Goal: Task Accomplishment & Management: Manage account settings

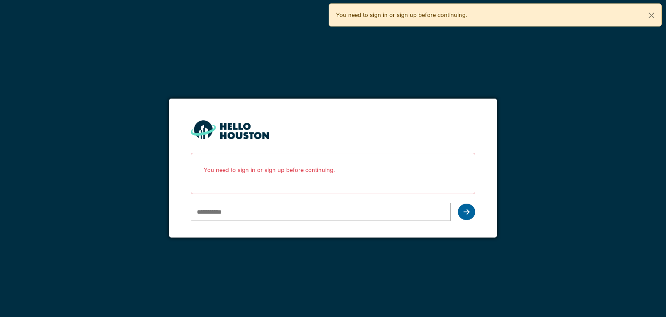
type input "**********"
click at [468, 211] on icon at bounding box center [467, 211] width 6 height 7
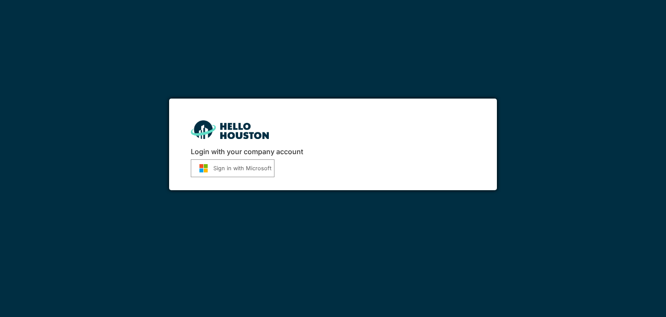
click at [228, 169] on button "Sign in with Microsoft" at bounding box center [233, 168] width 84 height 18
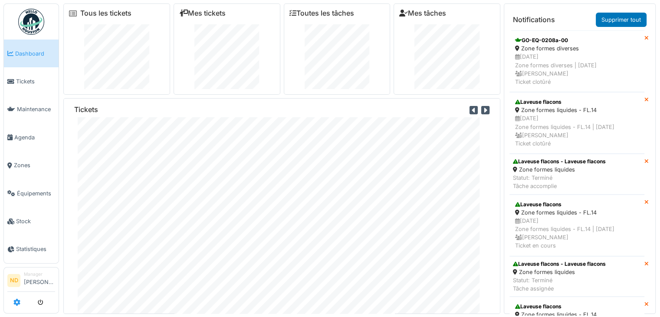
click at [17, 296] on link at bounding box center [16, 302] width 7 height 14
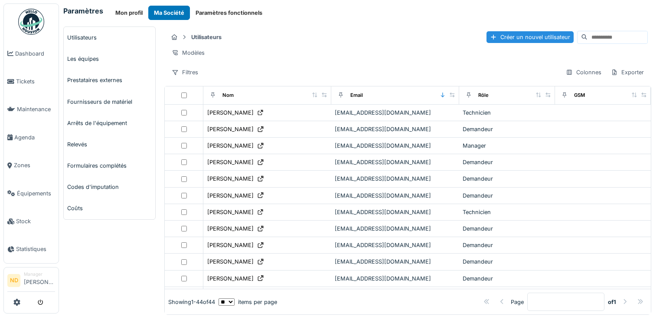
click at [588, 37] on input at bounding box center [618, 37] width 60 height 12
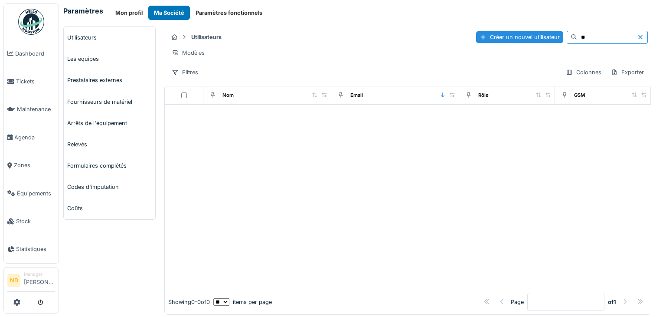
type input "*"
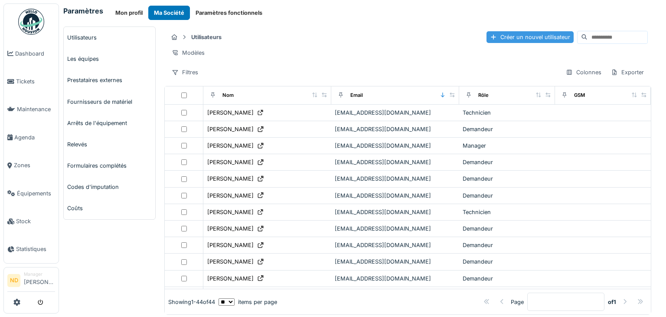
click at [495, 40] on div "Créer un nouvel utilisateur" at bounding box center [530, 37] width 87 height 12
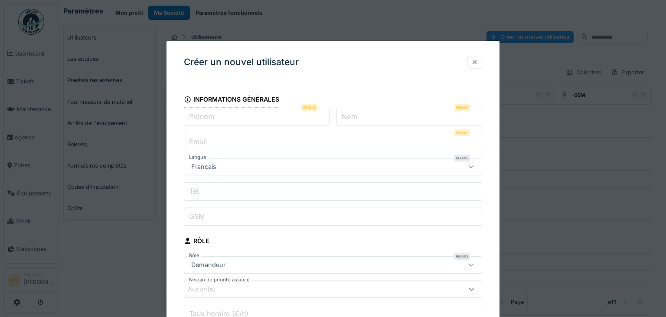
click at [223, 124] on input "Prénom" at bounding box center [257, 117] width 146 height 18
type input "*******"
click at [393, 120] on input "Nom" at bounding box center [410, 117] width 146 height 18
type input "*******"
click at [199, 144] on label "Email" at bounding box center [197, 141] width 21 height 10
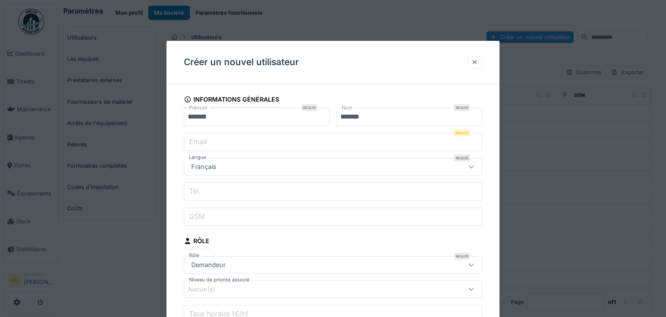
click at [199, 144] on input "Email" at bounding box center [333, 142] width 298 height 18
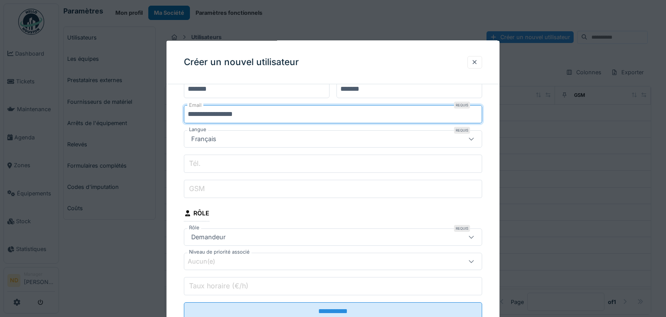
scroll to position [45, 0]
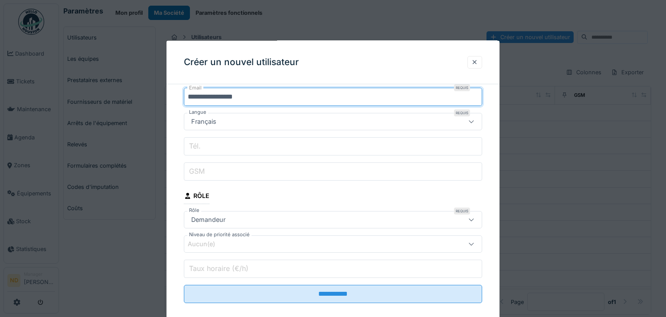
type input "**********"
click at [314, 218] on div "Demandeur" at bounding box center [315, 220] width 255 height 10
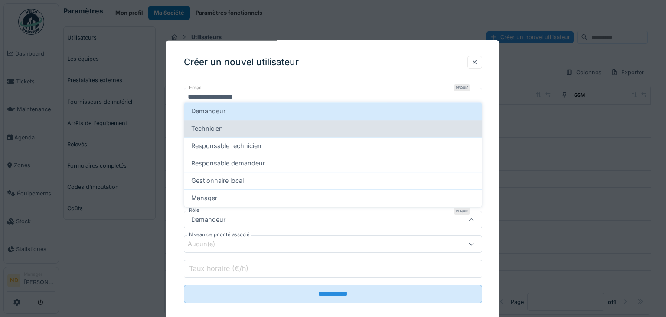
click at [234, 131] on div "Technicien" at bounding box center [333, 129] width 284 height 10
type input "**********"
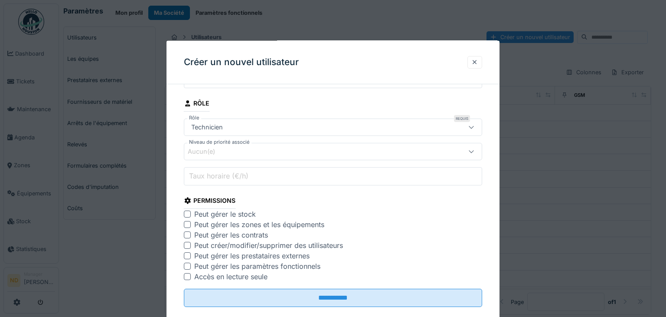
scroll to position [141, 0]
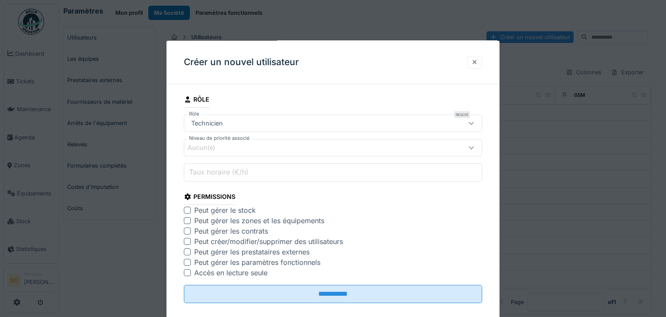
click at [224, 208] on div "Peut gérer le stock" at bounding box center [225, 210] width 62 height 10
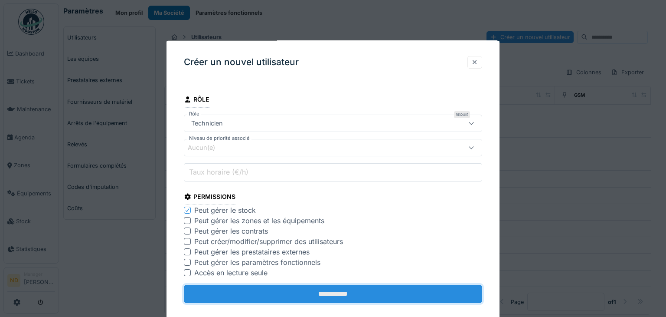
click at [334, 295] on input "**********" at bounding box center [333, 294] width 298 height 18
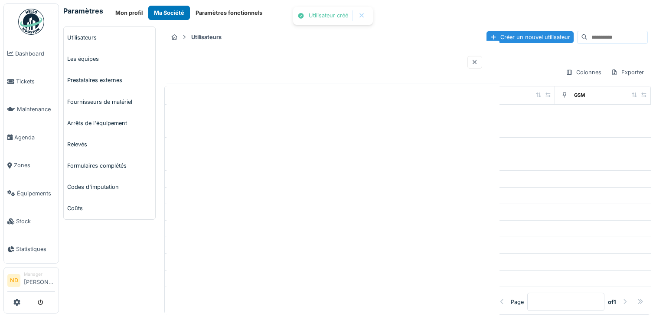
scroll to position [0, 0]
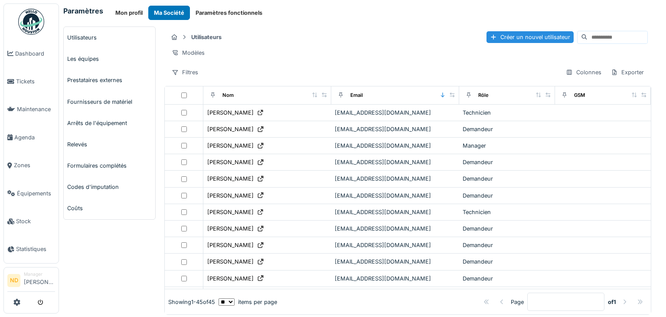
click at [35, 21] on img at bounding box center [31, 22] width 26 height 26
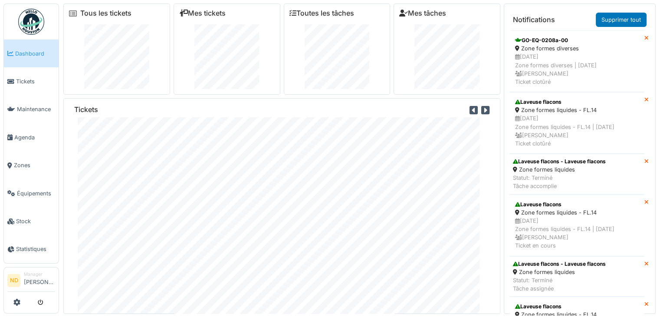
click at [32, 20] on img at bounding box center [31, 22] width 26 height 26
click at [39, 81] on span "Tickets" at bounding box center [35, 81] width 39 height 8
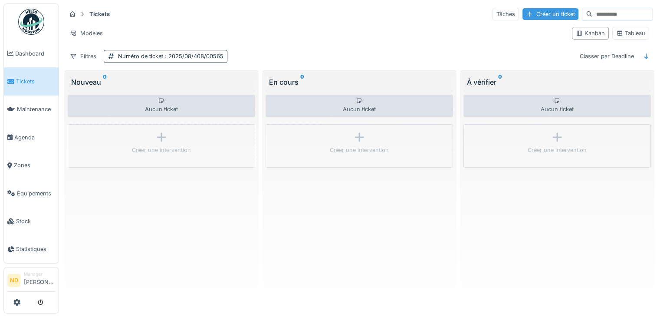
click at [526, 16] on div at bounding box center [529, 14] width 7 height 8
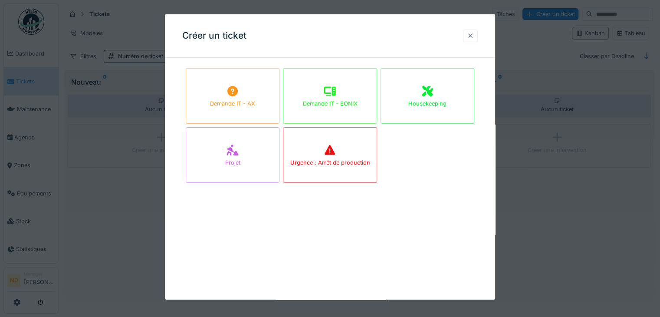
click at [474, 39] on div at bounding box center [470, 36] width 7 height 8
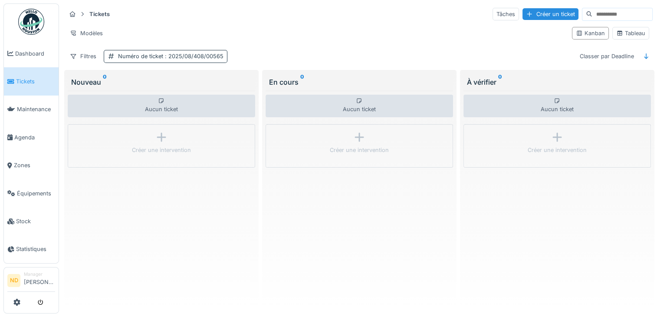
click at [121, 57] on div "Numéro de ticket : 2025/08/408/00565" at bounding box center [170, 56] width 105 height 8
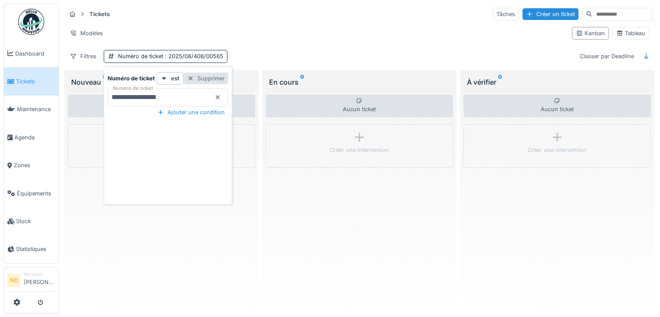
click at [210, 77] on div "Supprimer" at bounding box center [205, 78] width 45 height 12
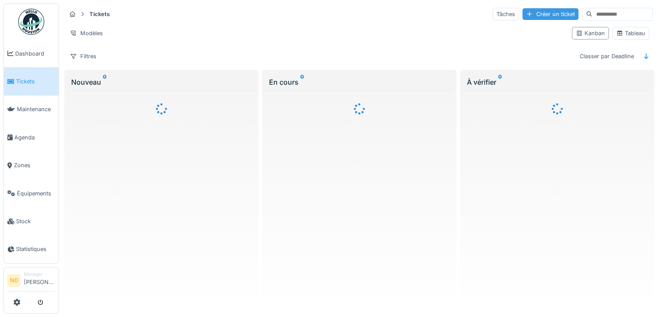
click at [525, 17] on div "Créer un ticket" at bounding box center [550, 14] width 56 height 12
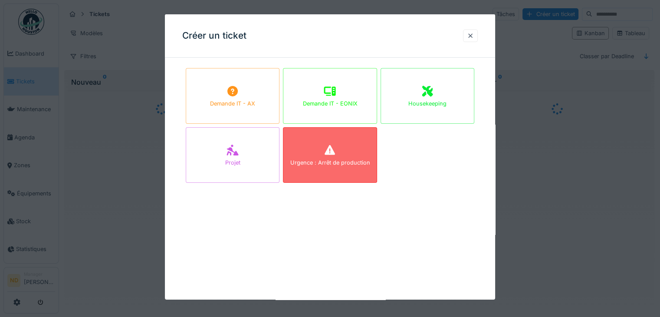
click at [318, 152] on div "Urgence : Arrêt de production" at bounding box center [330, 155] width 94 height 56
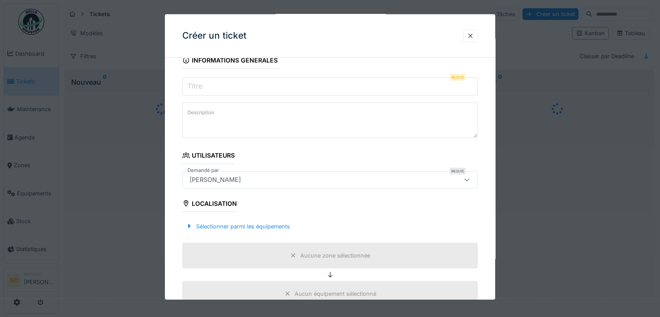
scroll to position [87, 0]
click at [207, 84] on input "Titre" at bounding box center [329, 86] width 295 height 18
click at [213, 120] on textarea "Description" at bounding box center [329, 120] width 295 height 36
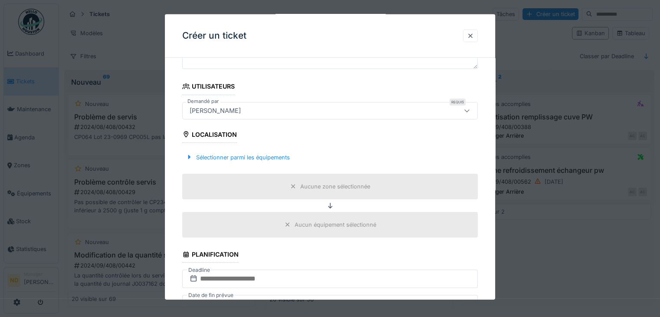
scroll to position [174, 0]
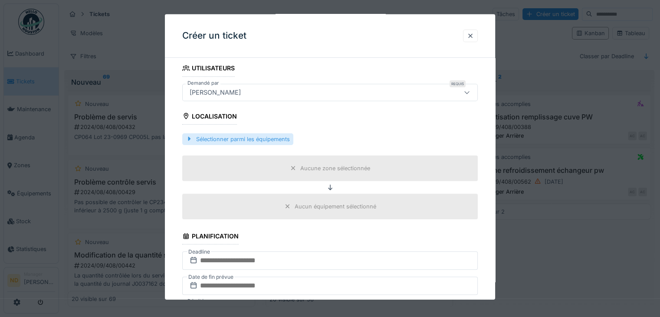
click at [271, 141] on div "Sélectionner parmi les équipements" at bounding box center [237, 139] width 111 height 12
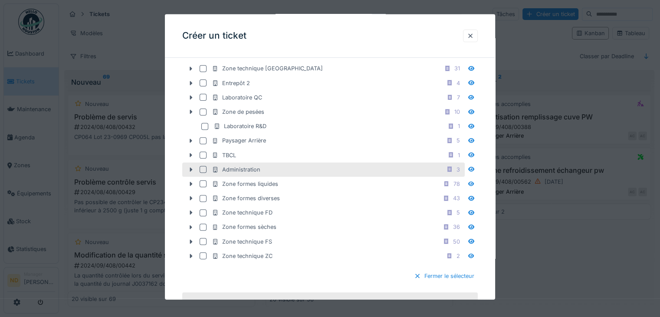
scroll to position [260, 0]
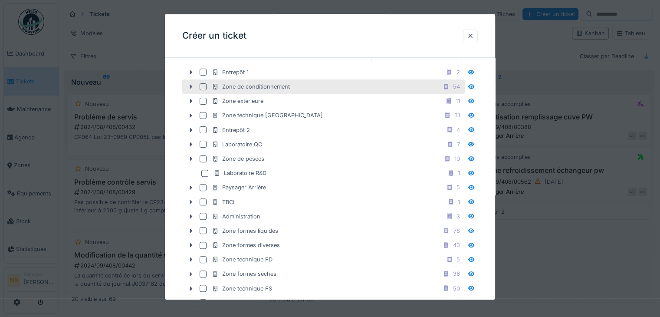
click at [189, 85] on icon at bounding box center [190, 87] width 7 height 6
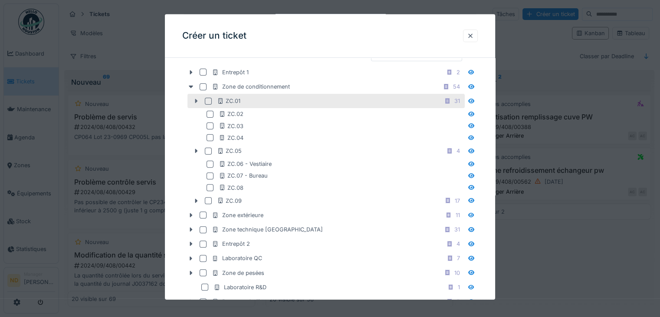
click at [199, 98] on icon at bounding box center [196, 101] width 7 height 6
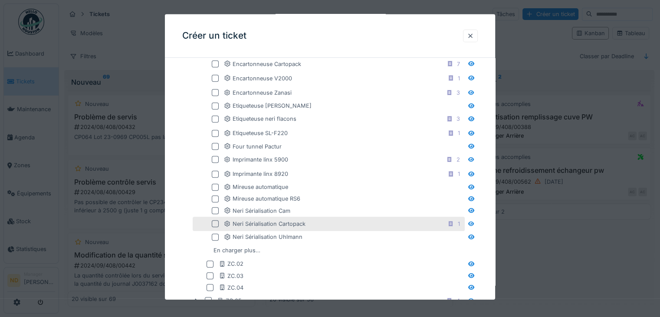
scroll to position [347, 0]
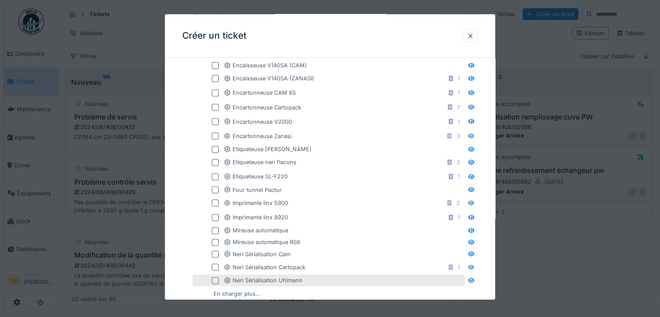
click at [217, 278] on div at bounding box center [215, 279] width 7 height 7
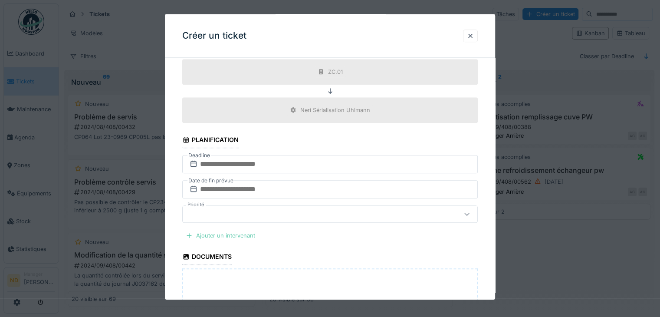
scroll to position [954, 0]
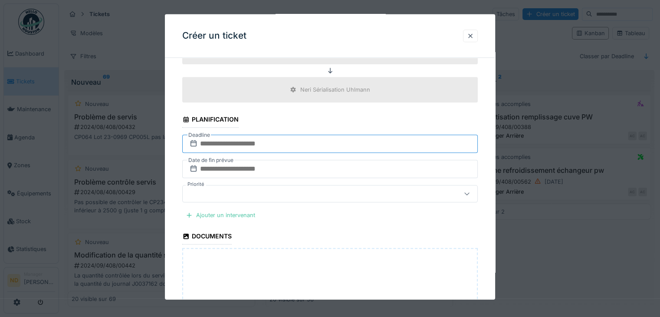
click at [245, 138] on input "text" at bounding box center [329, 143] width 295 height 18
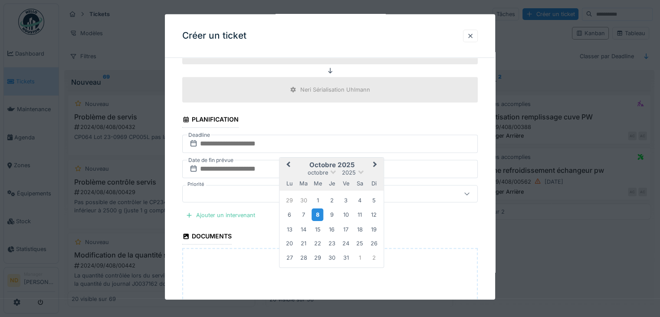
click at [321, 210] on div "8" at bounding box center [317, 214] width 12 height 13
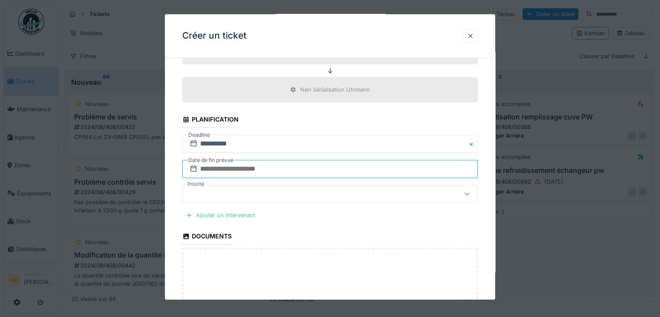
click at [253, 160] on input "text" at bounding box center [329, 169] width 295 height 18
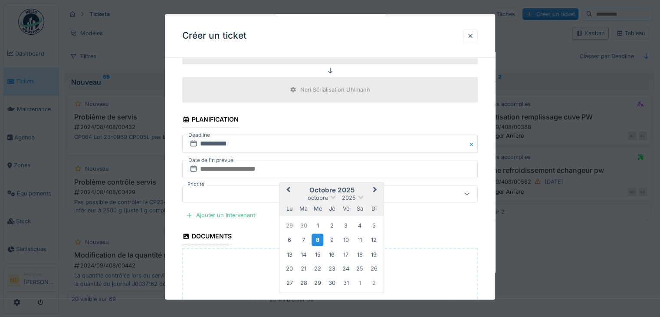
click at [317, 233] on div "8" at bounding box center [317, 239] width 12 height 13
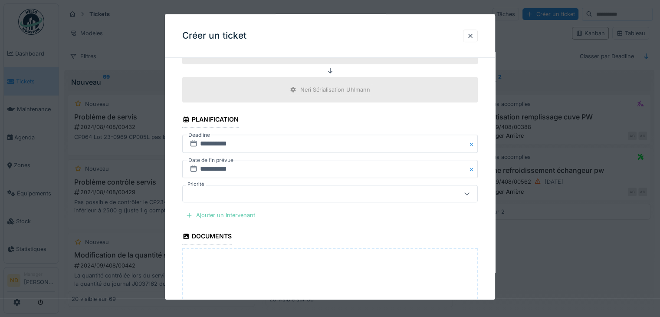
click at [225, 210] on div "Ajouter un intervenant" at bounding box center [220, 215] width 76 height 12
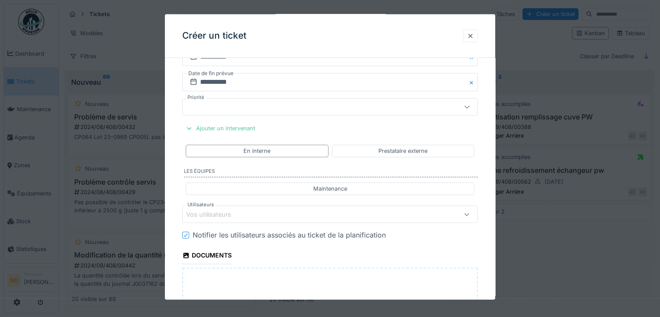
click at [318, 209] on div "Vos utilisateurs" at bounding box center [312, 214] width 252 height 10
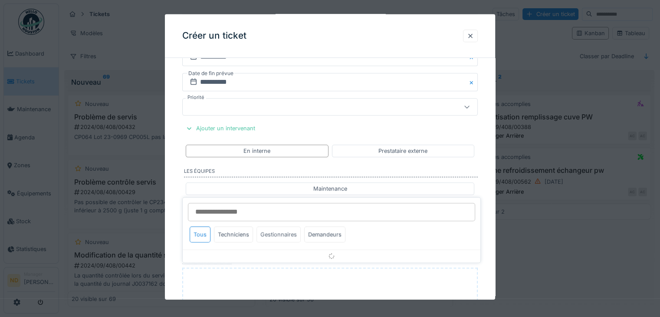
scroll to position [1091, 0]
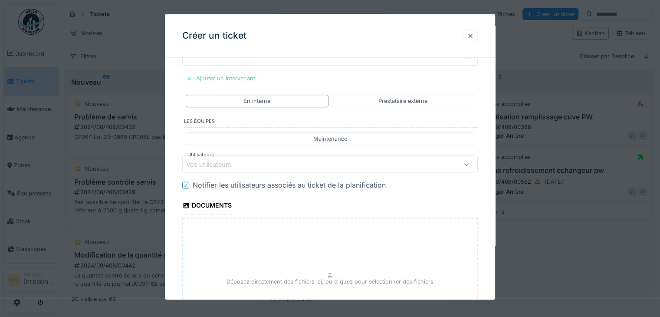
click at [186, 74] on div at bounding box center [189, 78] width 7 height 8
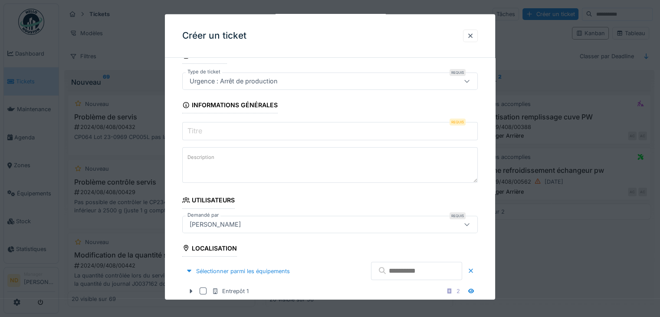
scroll to position [0, 0]
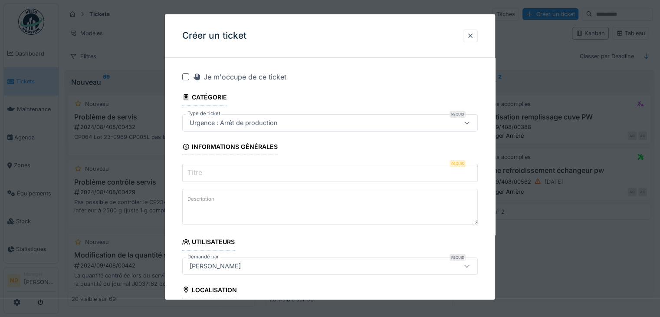
click at [265, 174] on input "Titre" at bounding box center [329, 173] width 295 height 18
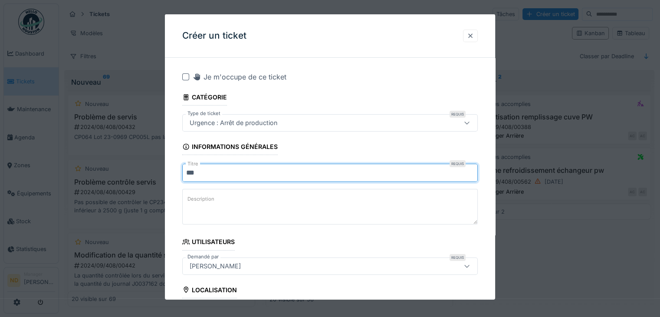
type input "***"
click at [478, 39] on div at bounding box center [470, 35] width 15 height 13
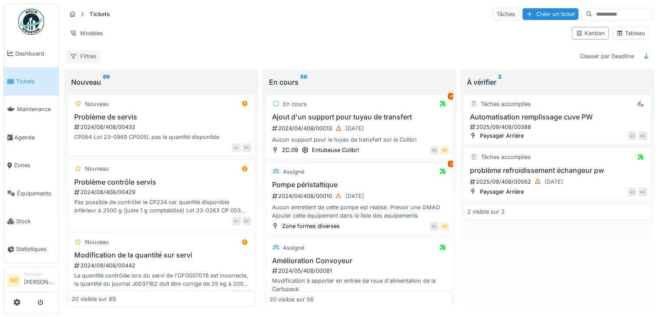
click at [85, 58] on div "Filtres" at bounding box center [83, 56] width 34 height 13
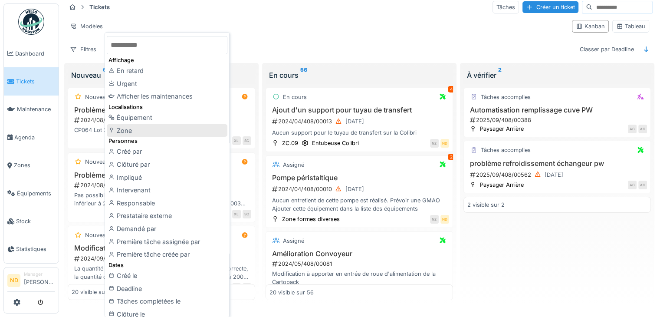
click at [133, 131] on div "Zone" at bounding box center [167, 130] width 121 height 13
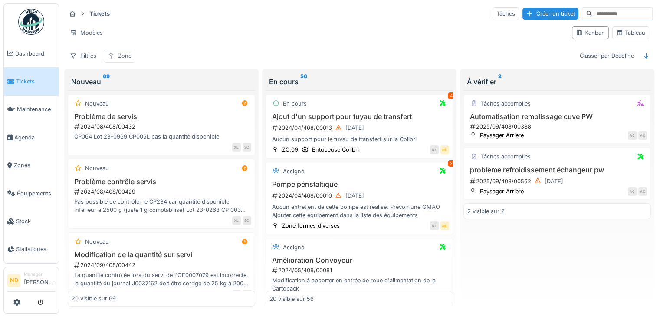
click at [118, 52] on div "Zone" at bounding box center [124, 56] width 13 height 8
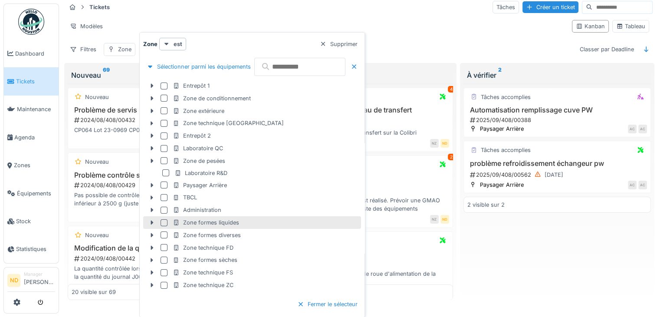
click at [163, 223] on div at bounding box center [163, 222] width 7 height 7
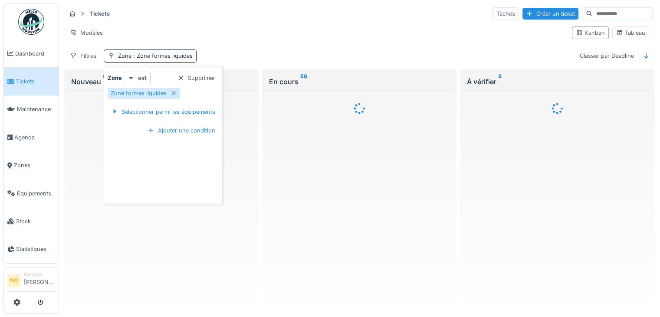
click at [133, 74] on div at bounding box center [131, 78] width 7 height 8
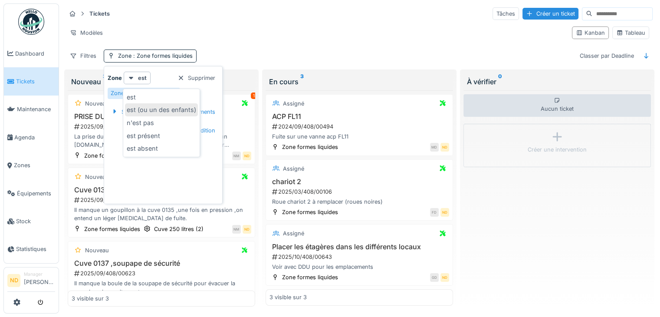
click at [141, 105] on div "est (ou un des enfants)" at bounding box center [161, 109] width 73 height 13
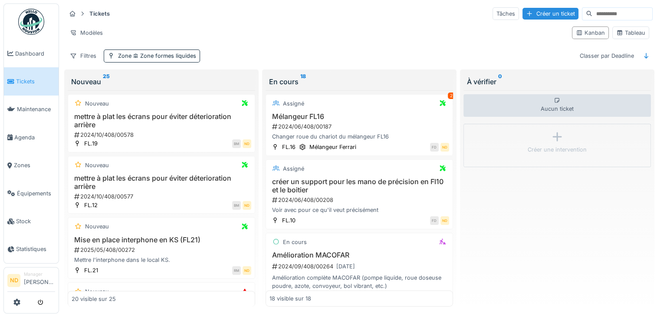
click at [257, 49] on div "Filtres Zone Zone formes liquides Classer par Deadline" at bounding box center [359, 55] width 586 height 13
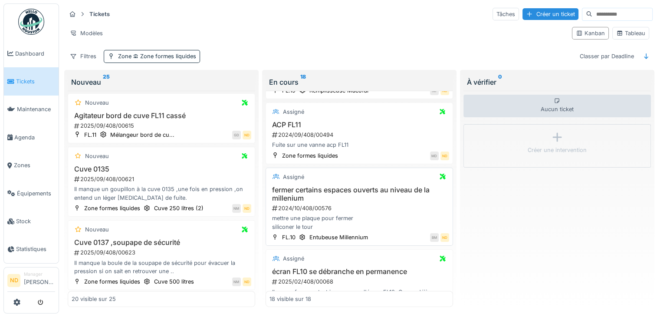
scroll to position [217, 0]
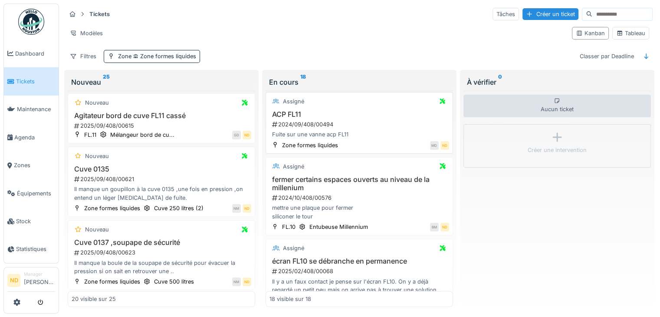
click at [362, 110] on h3 "ACP FL11" at bounding box center [359, 114] width 180 height 8
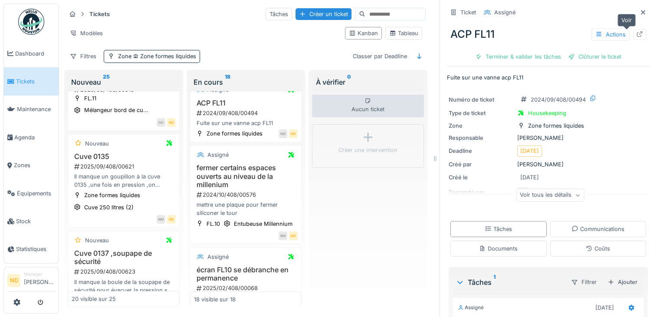
click at [636, 35] on icon at bounding box center [639, 34] width 7 height 6
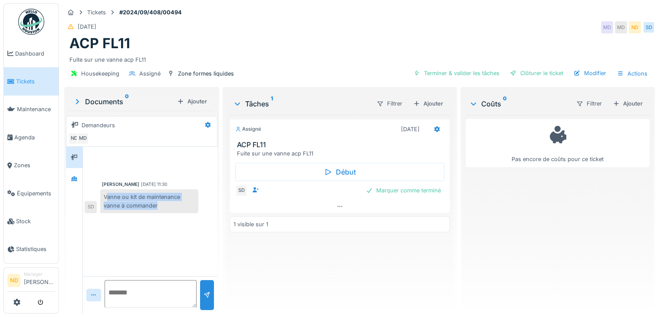
drag, startPoint x: 107, startPoint y: 197, endPoint x: 170, endPoint y: 202, distance: 63.1
click at [170, 202] on div "Vanne ou kit de maintenance vanne à commander" at bounding box center [149, 200] width 98 height 23
click at [244, 286] on div "Assigné 27/09/2024 ACP FL11 Fuite sur une vanne acp FL11 Début SD Marquer comme…" at bounding box center [339, 210] width 220 height 191
click at [619, 104] on div "Ajouter" at bounding box center [627, 104] width 37 height 12
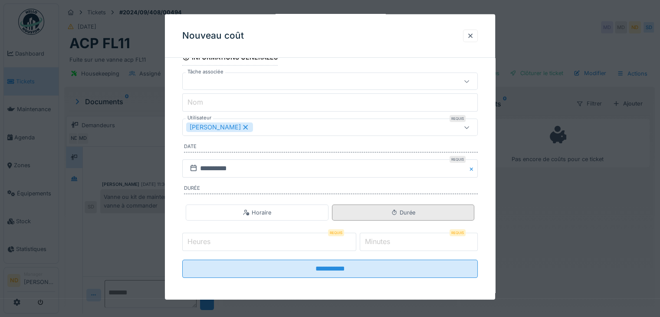
scroll to position [54, 0]
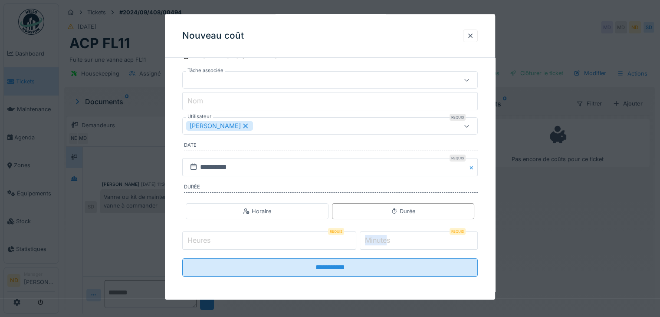
drag, startPoint x: 392, startPoint y: 242, endPoint x: 361, endPoint y: 242, distance: 30.8
click at [361, 242] on div "Heures Requis Minutes Requis *" at bounding box center [329, 240] width 295 height 22
click at [392, 235] on label "Minutes" at bounding box center [377, 240] width 29 height 10
click at [397, 235] on input "*" at bounding box center [419, 240] width 118 height 18
click at [473, 38] on div at bounding box center [470, 36] width 7 height 8
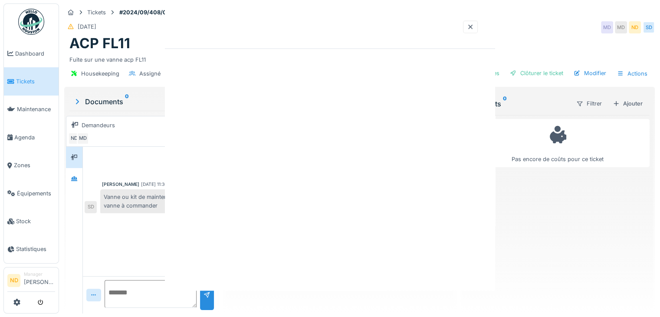
scroll to position [0, 0]
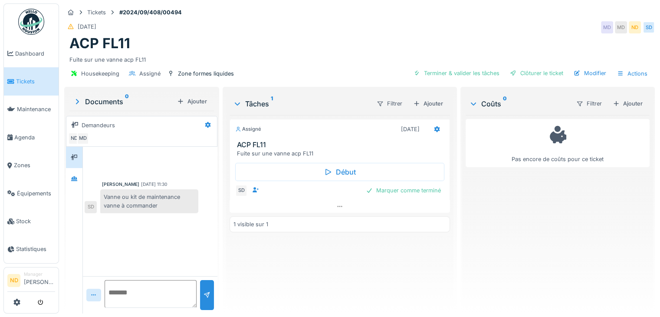
click at [25, 81] on span "Tickets" at bounding box center [35, 81] width 39 height 8
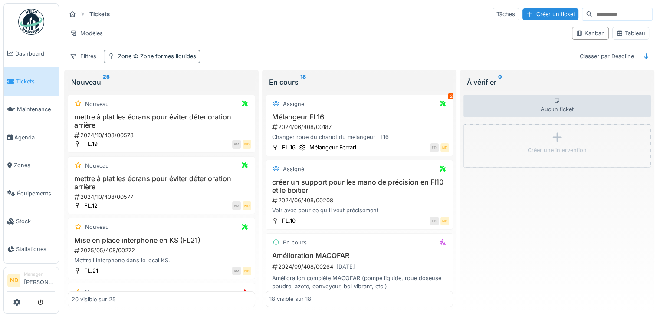
click at [181, 60] on div "Zone Zone formes liquides" at bounding box center [152, 56] width 96 height 13
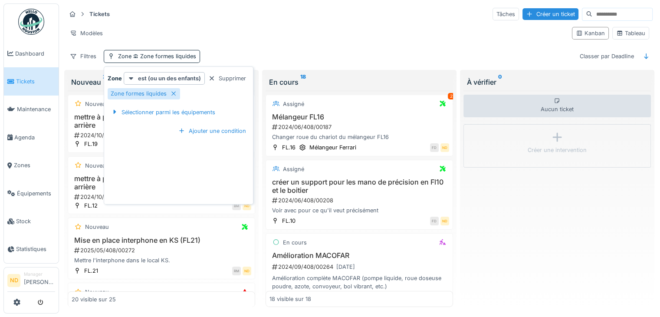
click at [227, 80] on div "Supprimer" at bounding box center [227, 78] width 45 height 12
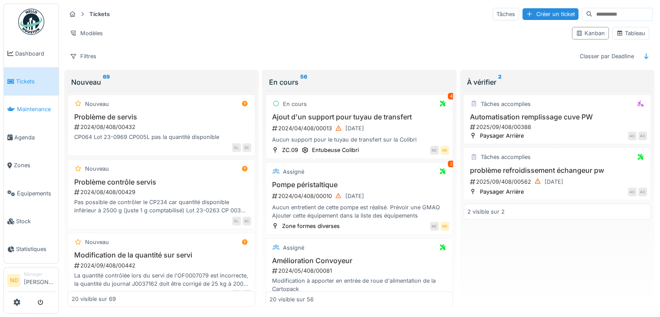
click at [35, 106] on span "Maintenance" at bounding box center [36, 109] width 38 height 8
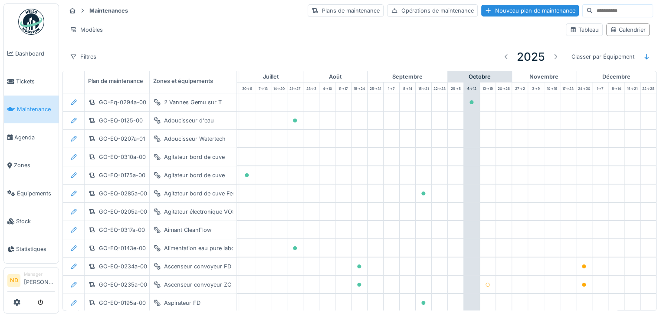
scroll to position [0, 457]
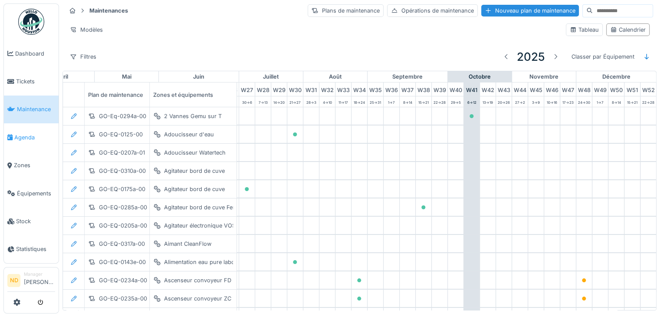
click at [20, 138] on link "Agenda" at bounding box center [31, 137] width 55 height 28
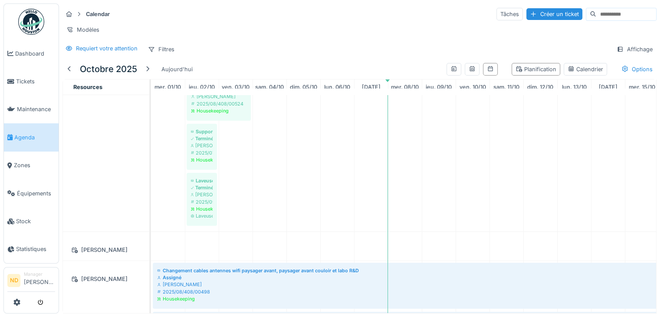
scroll to position [355, 0]
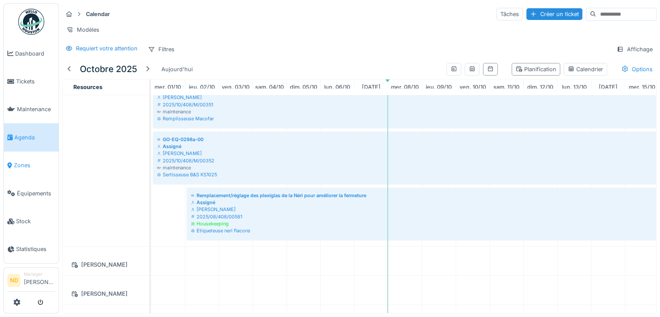
click at [9, 167] on link "Zones" at bounding box center [31, 165] width 55 height 28
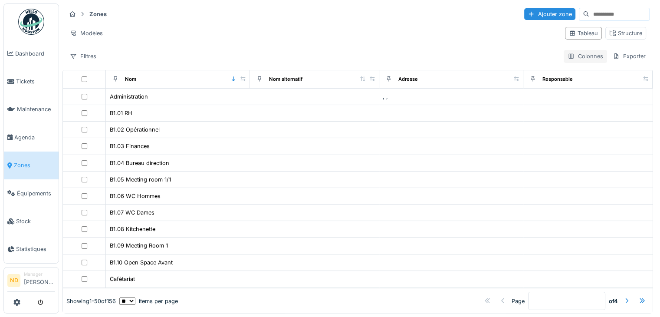
click at [583, 55] on div "Colonnes" at bounding box center [584, 56] width 43 height 13
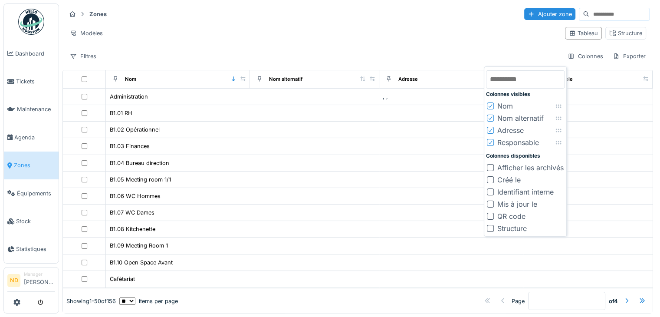
click at [433, 44] on div "Zones Ajouter zone Modèles Tableau Structure Filtres Colonnes Exporter" at bounding box center [357, 34] width 590 height 63
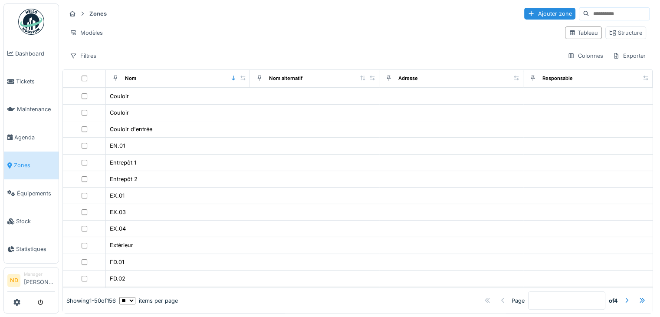
scroll to position [238, 0]
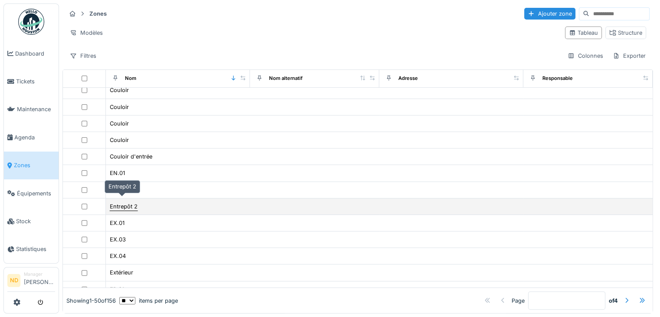
click at [128, 202] on div "Entrepôt 2" at bounding box center [124, 206] width 28 height 8
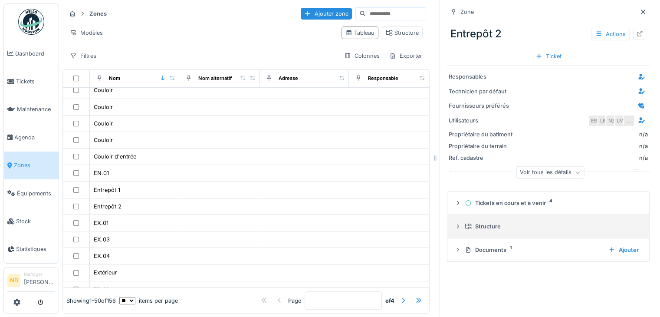
click at [505, 225] on summary "Structure" at bounding box center [548, 226] width 195 height 16
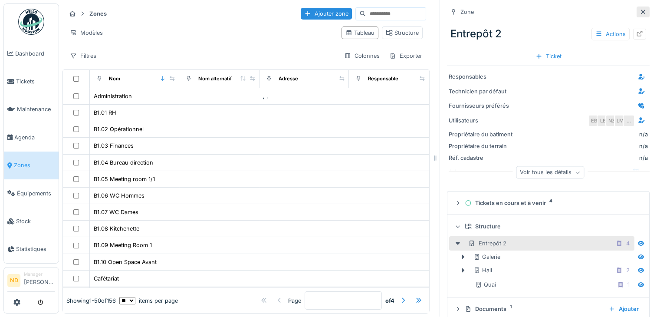
click at [639, 9] on icon at bounding box center [642, 12] width 7 height 6
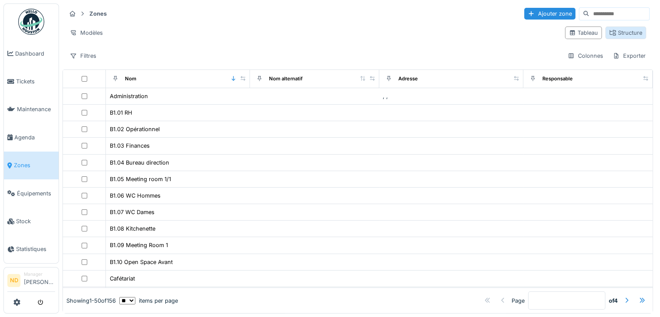
click at [609, 29] on div "Structure" at bounding box center [625, 33] width 33 height 8
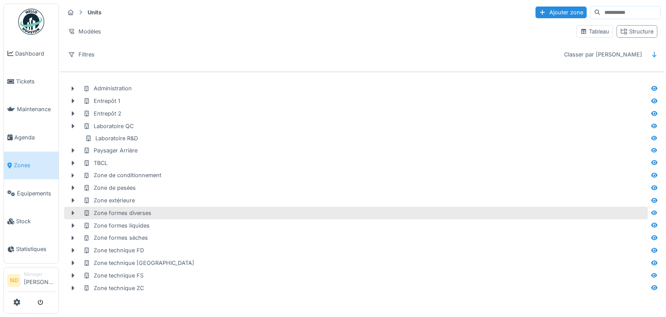
click at [71, 212] on icon at bounding box center [72, 213] width 7 height 6
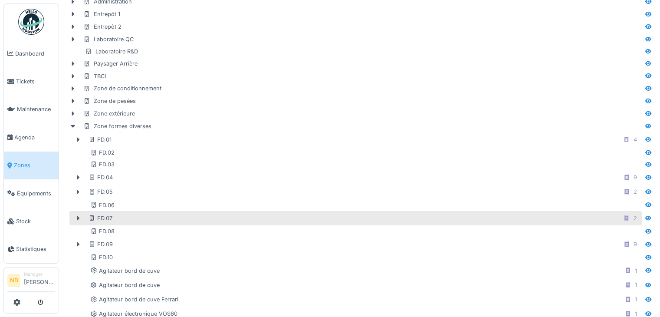
scroll to position [130, 0]
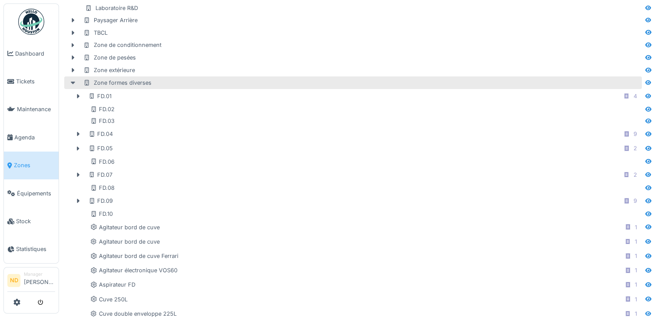
click at [71, 80] on icon at bounding box center [72, 83] width 7 height 6
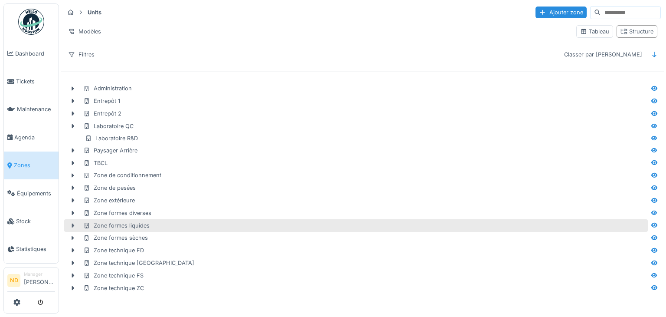
click at [74, 224] on icon at bounding box center [72, 226] width 7 height 6
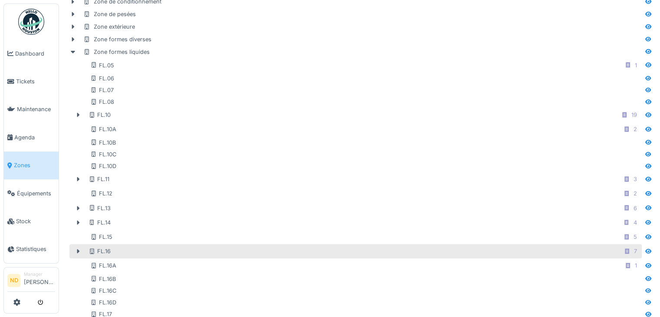
scroll to position [174, 0]
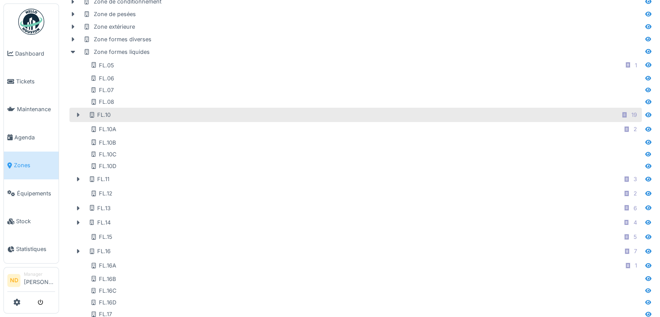
click at [79, 114] on icon at bounding box center [78, 115] width 7 height 6
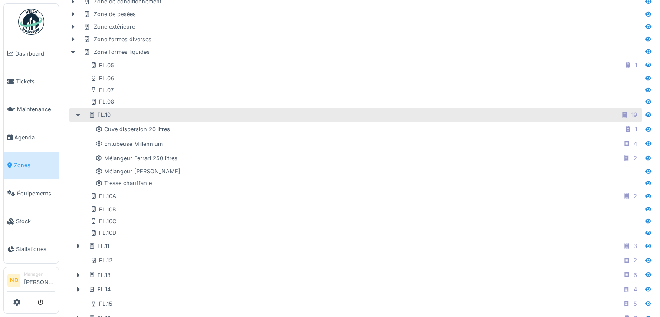
click at [79, 114] on icon at bounding box center [78, 115] width 7 height 6
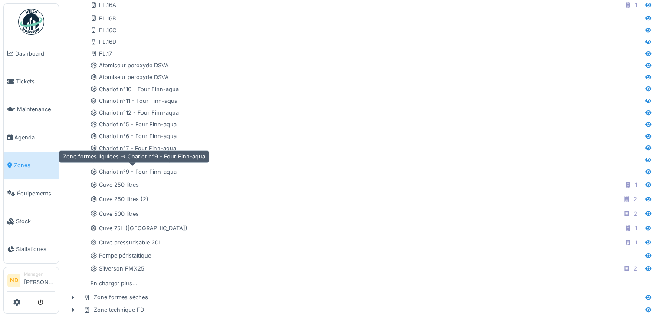
scroll to position [304, 0]
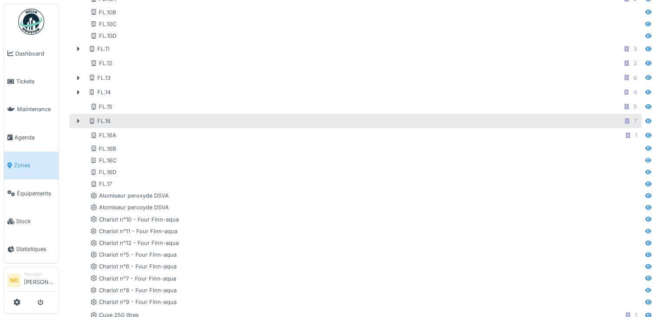
click at [78, 119] on icon at bounding box center [78, 121] width 3 height 4
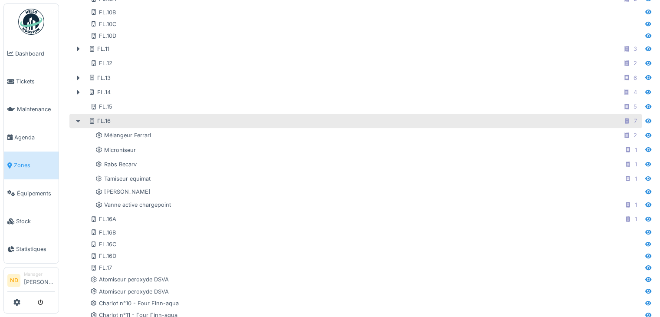
click at [76, 121] on icon at bounding box center [78, 121] width 7 height 6
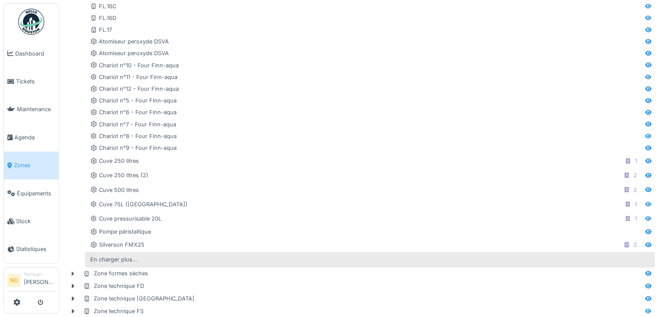
scroll to position [477, 0]
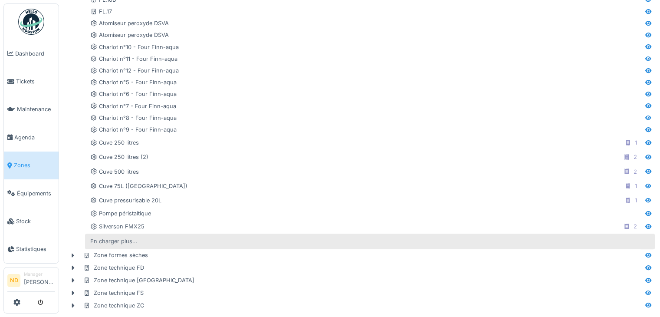
click at [124, 235] on div "En charger plus…" at bounding box center [114, 241] width 54 height 12
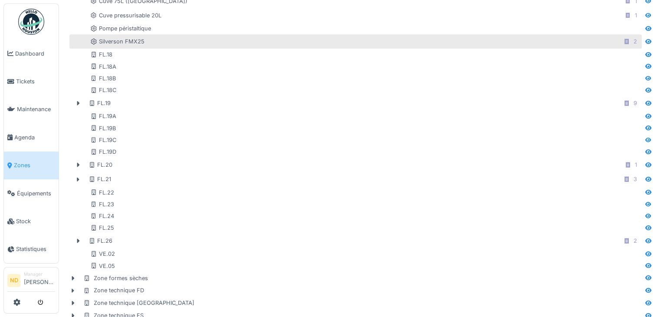
scroll to position [686, 0]
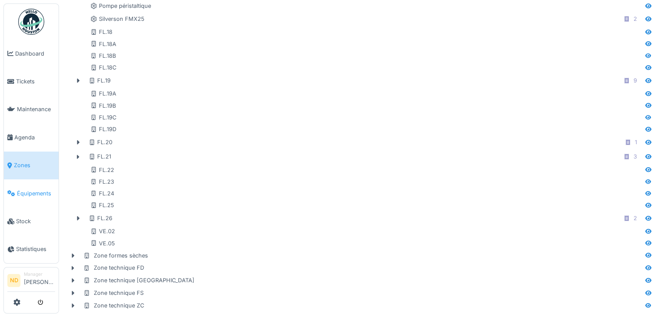
click at [36, 189] on span "Équipements" at bounding box center [36, 193] width 38 height 8
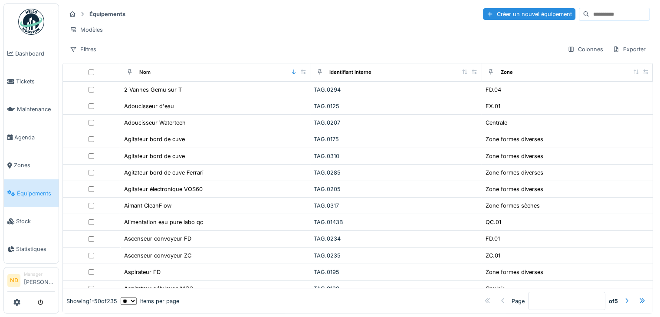
click at [589, 14] on input at bounding box center [619, 14] width 60 height 12
click at [88, 55] on div "Filtres" at bounding box center [83, 49] width 34 height 13
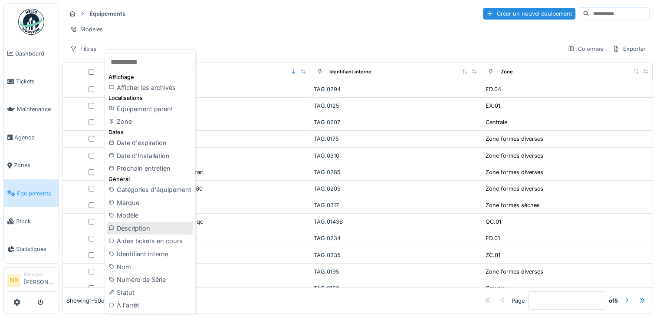
scroll to position [7, 0]
click at [150, 248] on div "Identifiant interne" at bounding box center [150, 253] width 86 height 13
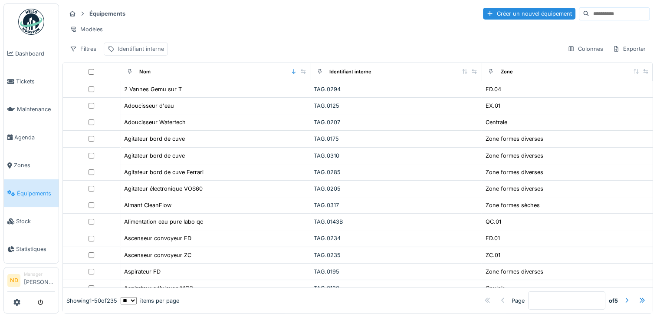
click at [134, 45] on div "Identifiant interne" at bounding box center [141, 49] width 46 height 8
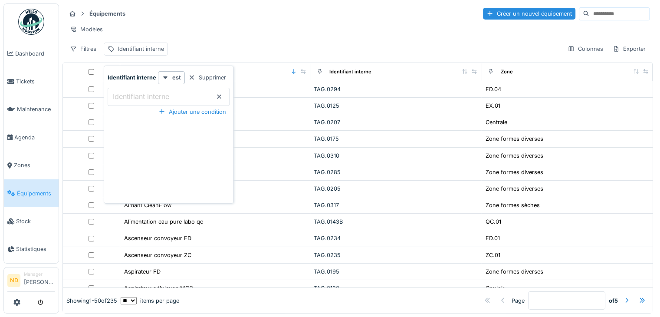
click at [156, 91] on label "Identifiant interne" at bounding box center [141, 96] width 60 height 10
click at [156, 89] on interne_kzNTA "Identifiant interne" at bounding box center [169, 97] width 122 height 18
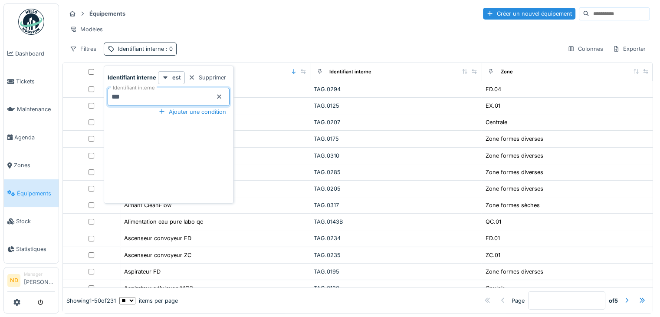
type interne_kzNTA "****"
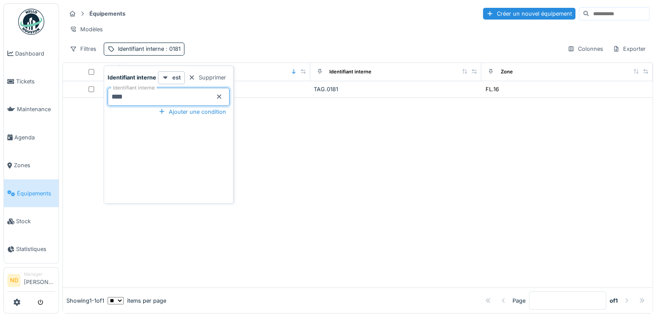
click at [457, 193] on div at bounding box center [357, 193] width 589 height 190
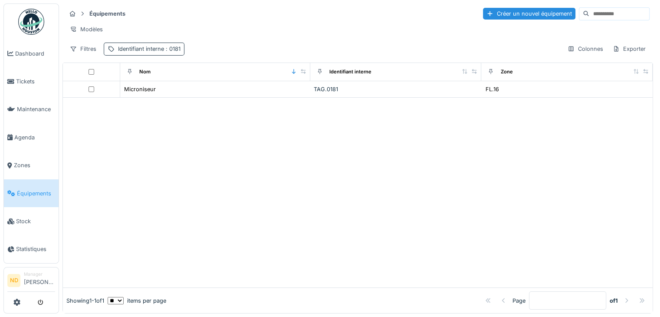
click at [154, 49] on div "Identifiant interne : 0181" at bounding box center [149, 49] width 62 height 8
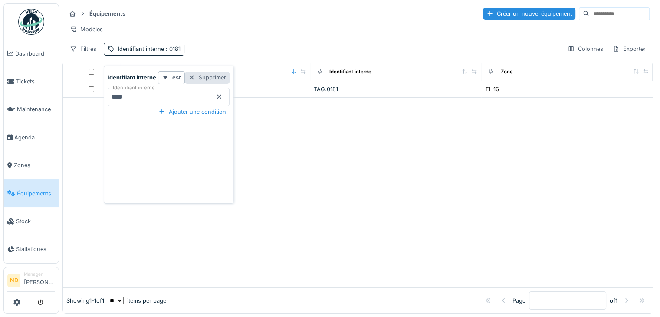
click at [212, 72] on div "Supprimer" at bounding box center [207, 78] width 45 height 12
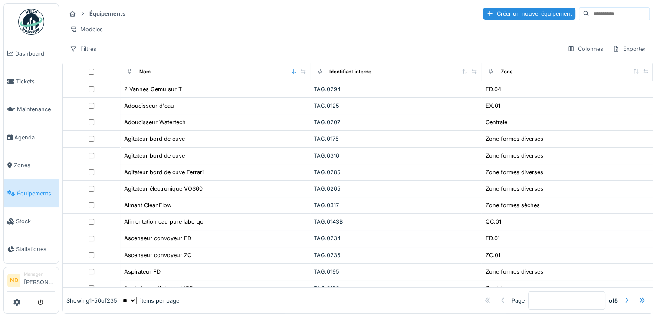
click at [589, 10] on input at bounding box center [619, 14] width 60 height 12
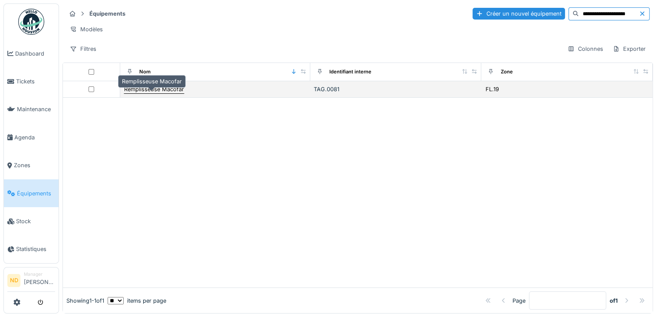
type input "**********"
click at [151, 85] on div "Remplisseuse Macofar" at bounding box center [154, 89] width 60 height 8
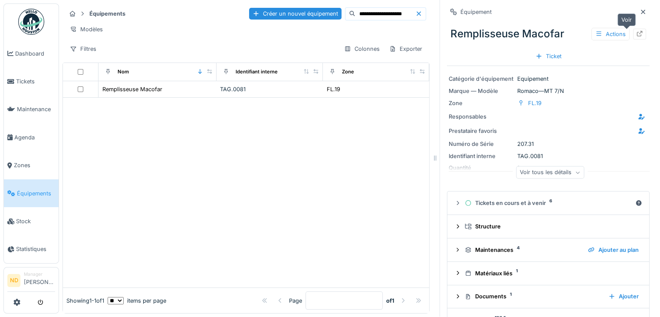
click at [633, 29] on div at bounding box center [639, 34] width 13 height 11
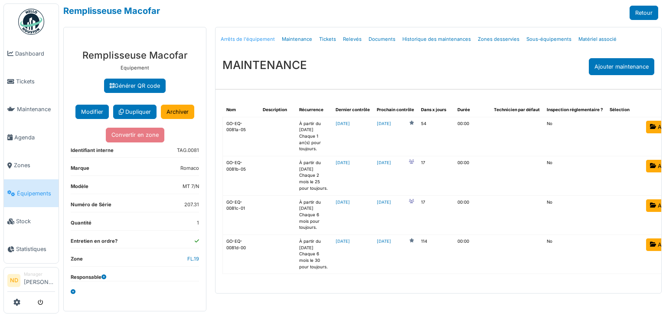
click at [239, 39] on link "Arrêts de l'équipement" at bounding box center [247, 39] width 61 height 20
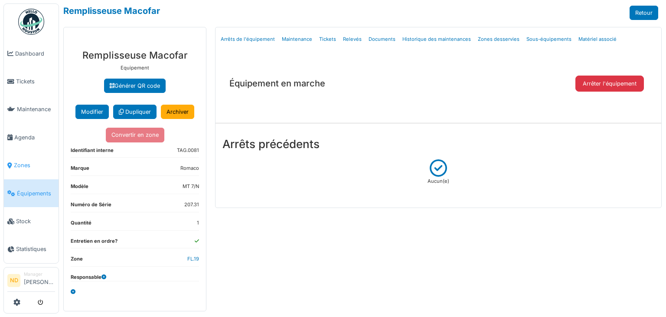
click at [17, 161] on span "Zones" at bounding box center [34, 165] width 41 height 8
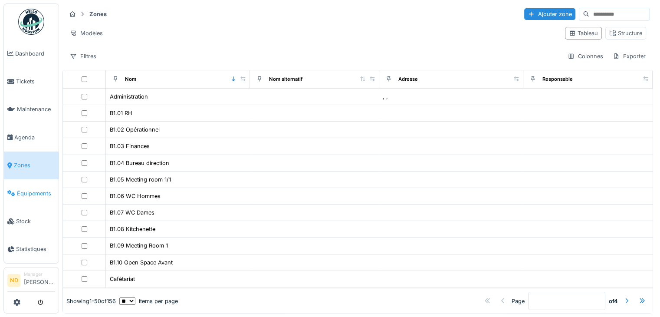
click at [42, 190] on span "Équipements" at bounding box center [36, 193] width 38 height 8
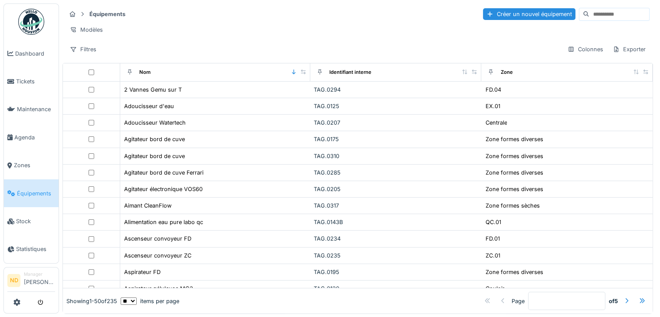
click at [603, 14] on input at bounding box center [619, 14] width 60 height 12
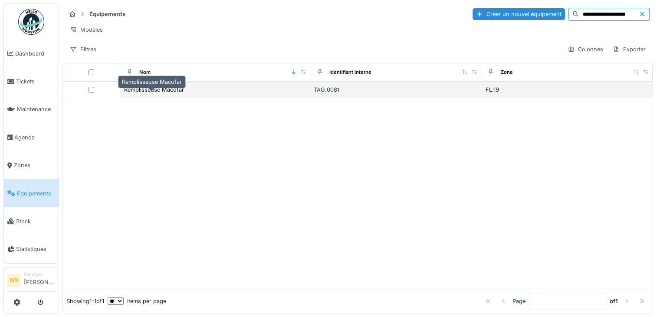
type input "**********"
click at [154, 94] on div "Remplisseuse Macofar" at bounding box center [154, 89] width 60 height 8
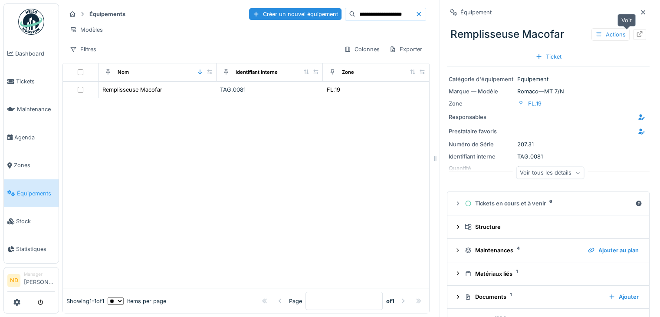
click at [636, 35] on icon at bounding box center [639, 34] width 7 height 6
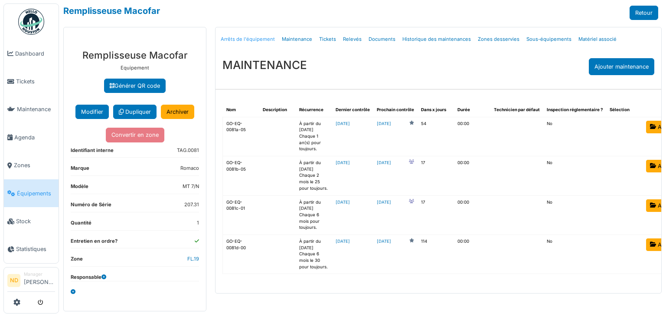
click at [259, 38] on link "Arrêts de l'équipement" at bounding box center [247, 39] width 61 height 20
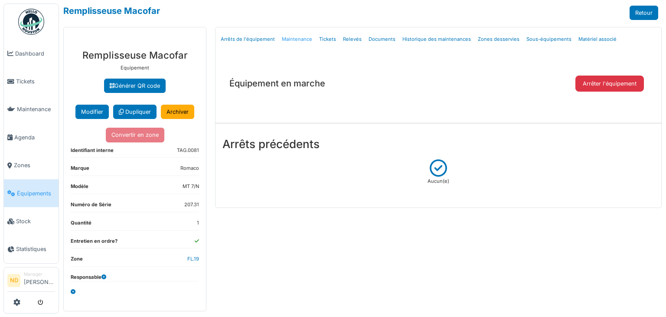
click at [299, 42] on link "Maintenance" at bounding box center [296, 39] width 37 height 20
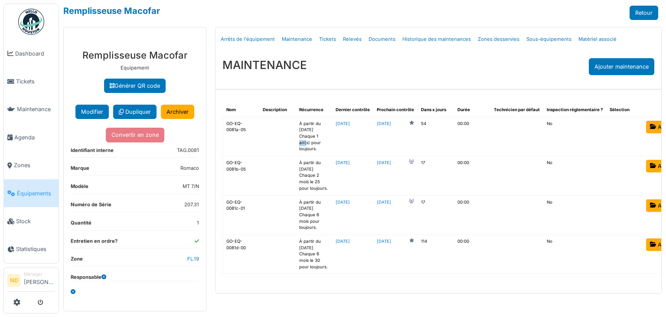
drag, startPoint x: 307, startPoint y: 136, endPoint x: 318, endPoint y: 136, distance: 11.3
click at [318, 136] on td "À partir du 01/12/2024 Chaque 1 an(s) pour toujours." at bounding box center [314, 136] width 36 height 39
drag, startPoint x: 226, startPoint y: 126, endPoint x: 245, endPoint y: 134, distance: 20.8
click at [245, 134] on td "GO-EQ-0081a-05" at bounding box center [241, 136] width 36 height 39
drag, startPoint x: 306, startPoint y: 175, endPoint x: 314, endPoint y: 183, distance: 11.4
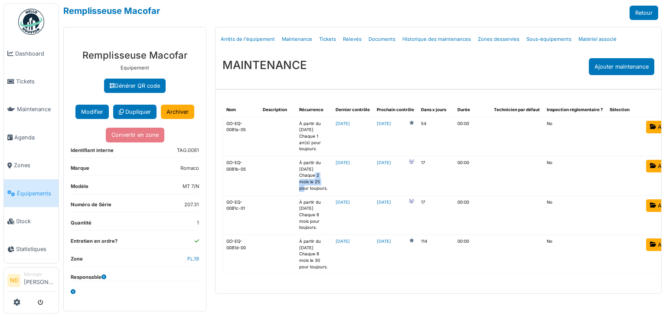
click at [314, 183] on td "À partir du 01/02/2024 Chaque 2 mois le 25 pour toujours." at bounding box center [314, 175] width 36 height 39
drag, startPoint x: 232, startPoint y: 168, endPoint x: 252, endPoint y: 168, distance: 20.0
click at [252, 168] on td "GO-EQ-0081b-05" at bounding box center [241, 175] width 36 height 39
drag, startPoint x: 304, startPoint y: 221, endPoint x: 311, endPoint y: 234, distance: 14.7
click at [311, 234] on td "À partir du 25/04/2024 Chaque 6 mois pour toujours." at bounding box center [314, 214] width 36 height 39
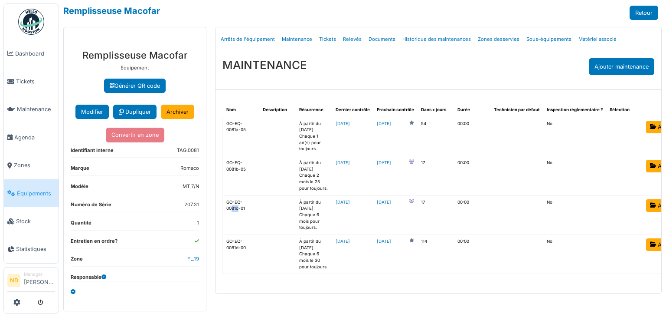
drag, startPoint x: 231, startPoint y: 214, endPoint x: 238, endPoint y: 214, distance: 6.9
click at [238, 214] on td "GO-EQ-0081c-01" at bounding box center [241, 214] width 36 height 39
drag, startPoint x: 308, startPoint y: 260, endPoint x: 314, endPoint y: 270, distance: 11.7
click at [314, 270] on td "À partir du 01/07/2024 Chaque 6 mois le 30 pour toujours." at bounding box center [314, 253] width 36 height 39
drag, startPoint x: 232, startPoint y: 254, endPoint x: 239, endPoint y: 253, distance: 6.6
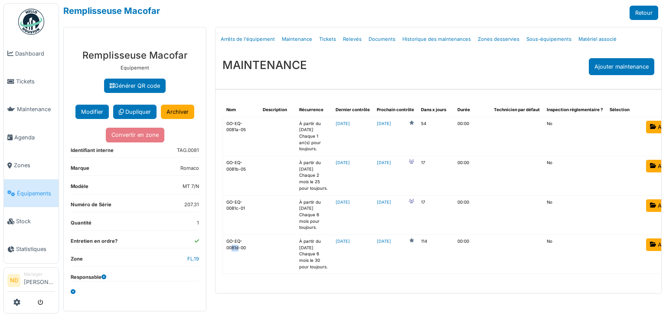
click at [239, 253] on td "GO-EQ-0081d-00" at bounding box center [241, 253] width 36 height 39
click at [325, 42] on link "Tickets" at bounding box center [328, 39] width 24 height 20
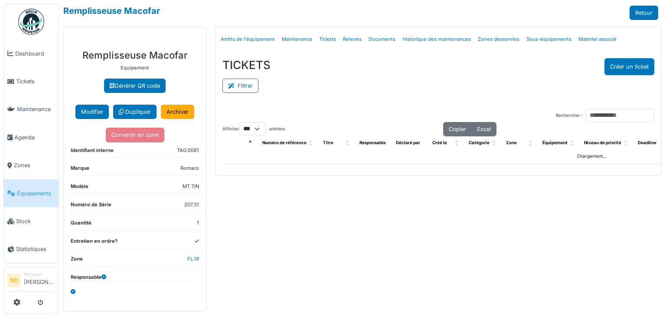
select select "***"
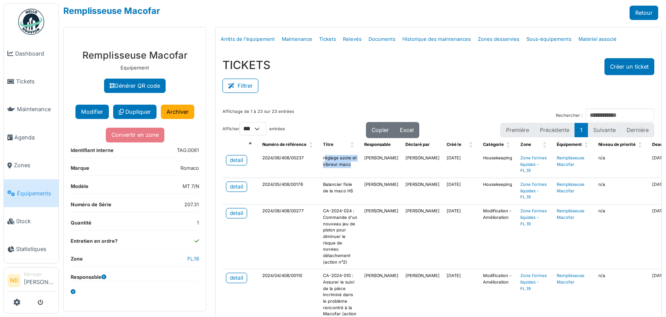
drag, startPoint x: 321, startPoint y: 157, endPoint x: 352, endPoint y: 167, distance: 32.4
click at [352, 167] on td "réglage azote et vibreur maco" at bounding box center [340, 164] width 41 height 26
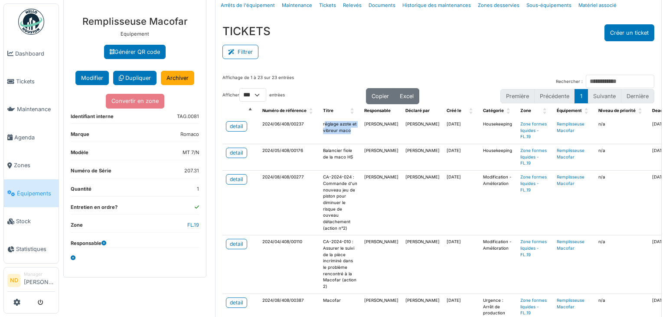
scroll to position [43, 0]
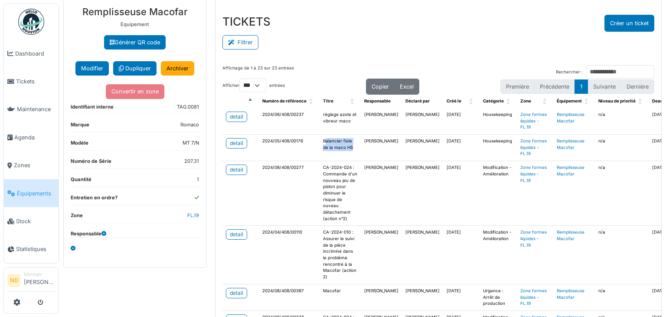
drag, startPoint x: 321, startPoint y: 136, endPoint x: 351, endPoint y: 149, distance: 32.8
click at [351, 149] on td "Balancier fiole de la maco HS" at bounding box center [340, 147] width 41 height 26
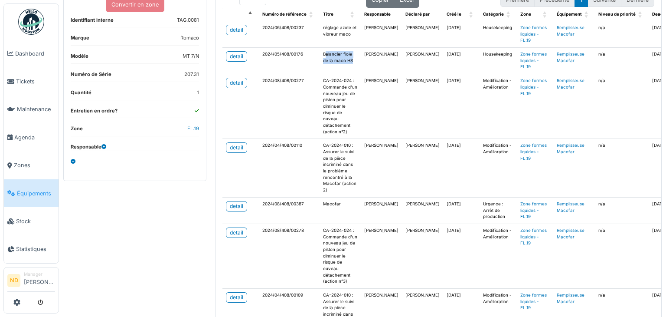
scroll to position [174, 0]
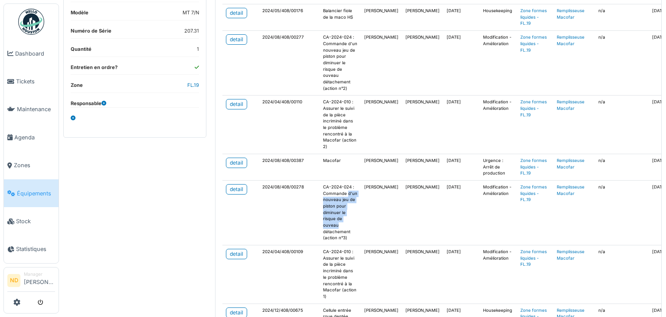
drag, startPoint x: 322, startPoint y: 201, endPoint x: 335, endPoint y: 214, distance: 18.7
click at [334, 224] on td "CA-2024-024 : Commande d'un nouveau jeu de piston pour diminuer le risque de ou…" at bounding box center [340, 212] width 41 height 65
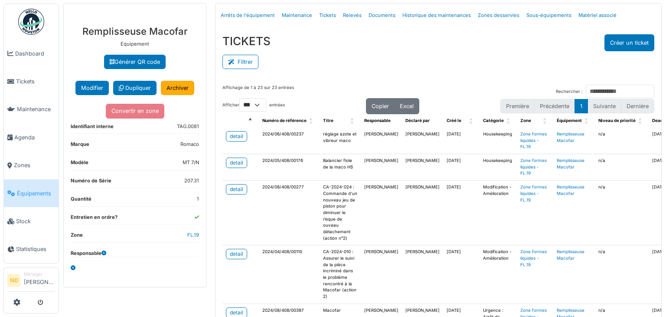
scroll to position [0, 0]
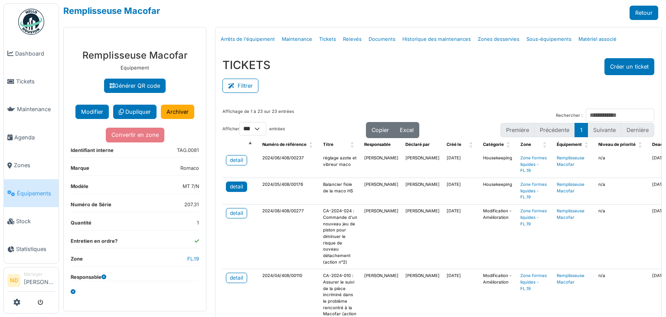
click at [235, 184] on div "detail" at bounding box center [236, 187] width 13 height 8
click at [347, 38] on link "Relevés" at bounding box center [353, 39] width 26 height 20
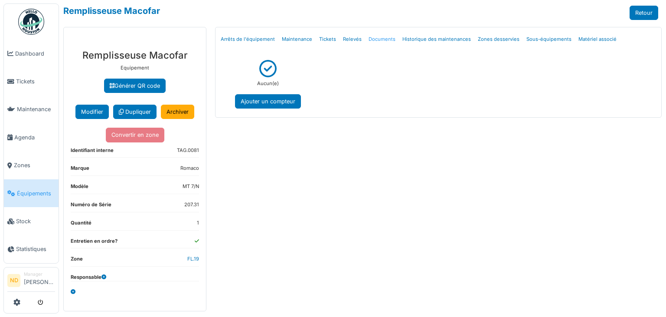
click at [380, 40] on link "Documents" at bounding box center [382, 39] width 34 height 20
select select "***"
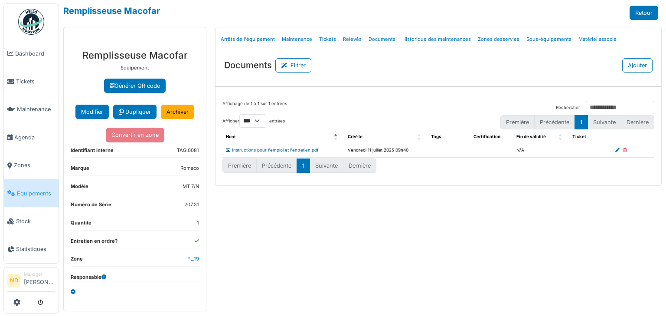
click at [241, 147] on link "Instructions pour l'emploi et l'entretien.pdf" at bounding box center [272, 149] width 93 height 5
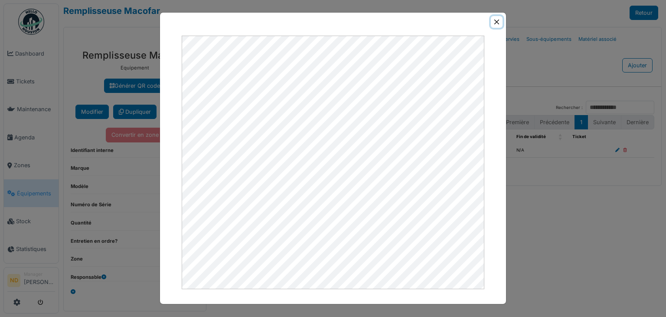
click at [497, 23] on button "Close" at bounding box center [497, 22] width 12 height 12
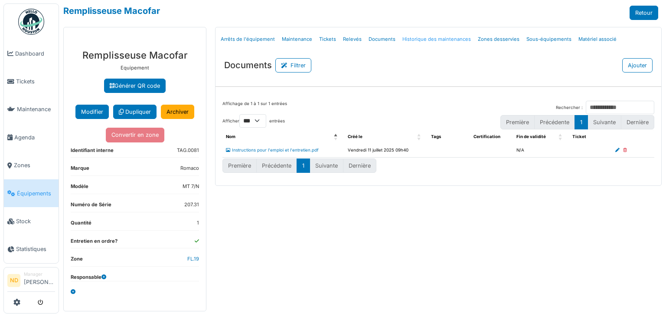
click at [439, 41] on link "Historique des maintenances" at bounding box center [436, 39] width 75 height 20
select select "***"
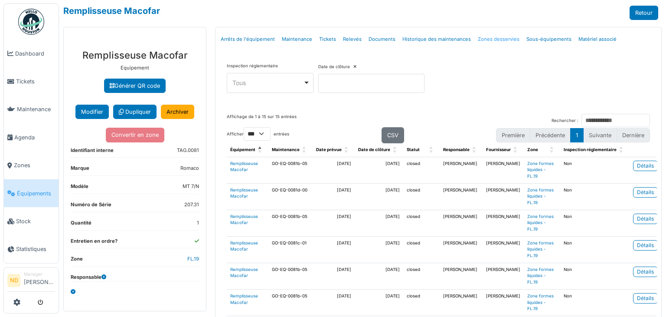
click at [499, 39] on link "Zones desservies" at bounding box center [499, 39] width 49 height 20
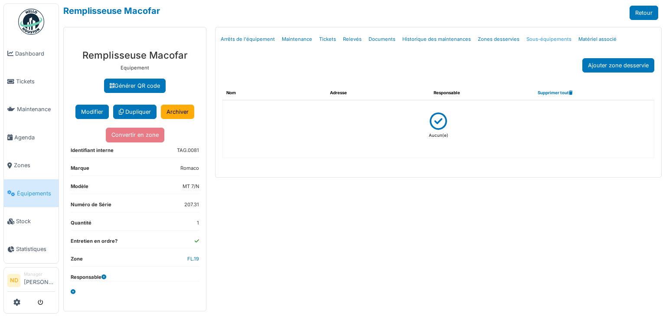
click at [535, 42] on link "Sous-équipements" at bounding box center [549, 39] width 52 height 20
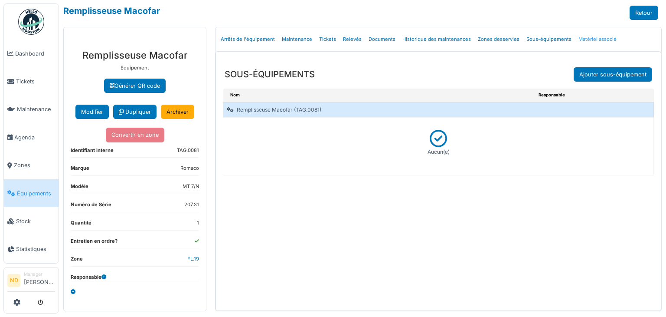
click at [589, 40] on link "Matériel associé" at bounding box center [597, 39] width 45 height 20
select select "***"
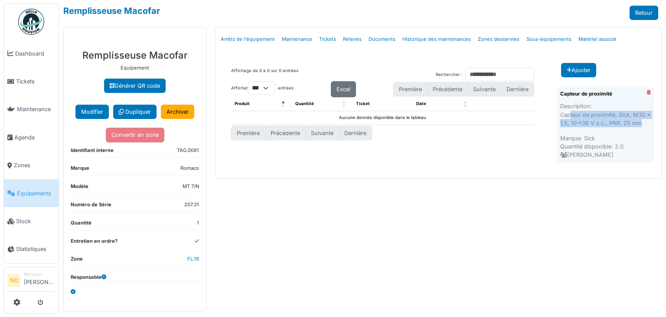
drag, startPoint x: 571, startPoint y: 117, endPoint x: 641, endPoint y: 125, distance: 70.8
click at [645, 124] on p "Capteur de proximité, Sick, M30 x 1,5, 10→36 V c.c., PNP, 25 mm" at bounding box center [605, 119] width 91 height 16
drag, startPoint x: 614, startPoint y: 147, endPoint x: 625, endPoint y: 146, distance: 11.4
click at [626, 146] on div "Description: Capteur de proximité, Sick, M30 x 1,5, 10→36 V c.c., PNP, 25 mm Ma…" at bounding box center [605, 130] width 91 height 57
click at [45, 217] on span "Stock" at bounding box center [35, 221] width 39 height 8
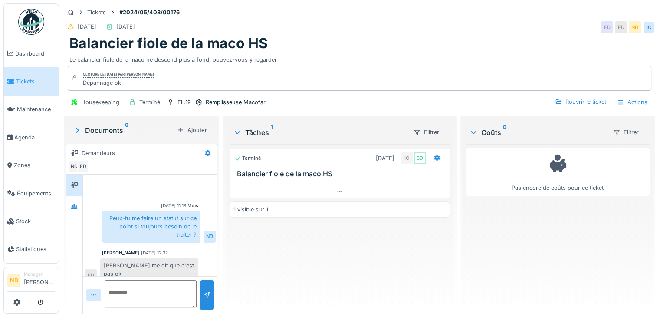
scroll to position [7, 0]
click at [326, 187] on div at bounding box center [339, 191] width 219 height 13
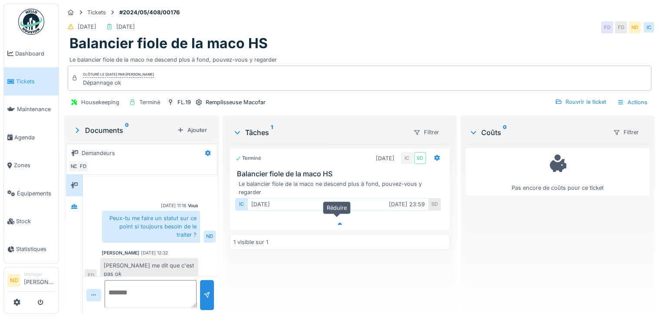
click at [356, 217] on div at bounding box center [339, 223] width 219 height 13
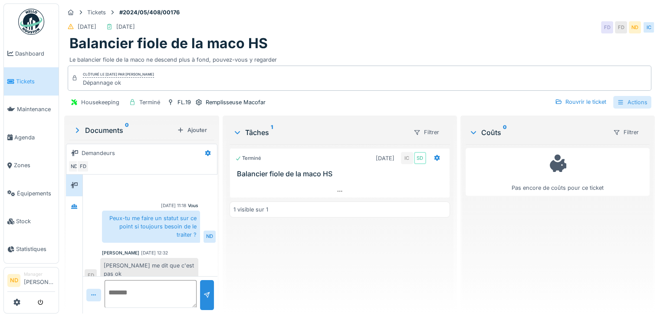
click at [629, 98] on div "Actions" at bounding box center [632, 102] width 38 height 13
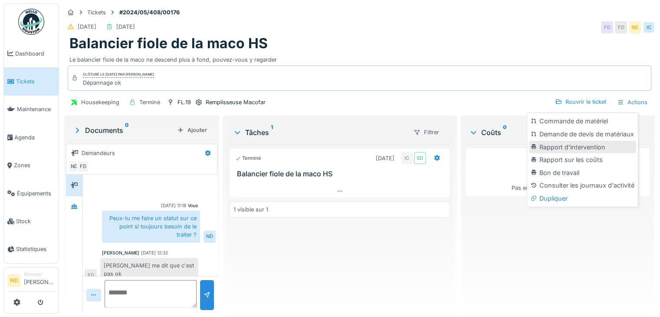
click at [580, 143] on div "Rapport d'intervention" at bounding box center [582, 147] width 107 height 13
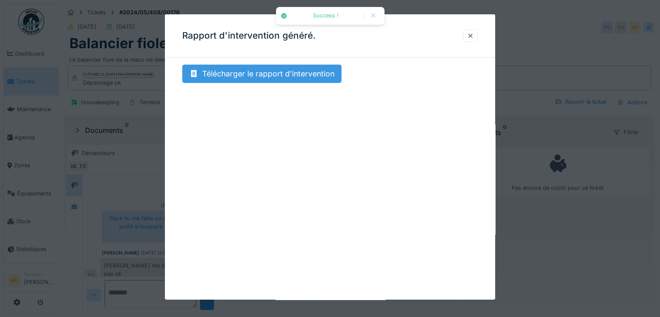
click at [283, 82] on div "Télécharger le rapport d'intervention" at bounding box center [261, 74] width 159 height 18
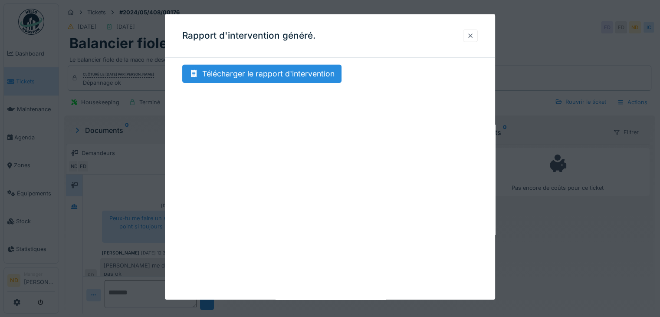
click at [478, 37] on div at bounding box center [470, 35] width 15 height 13
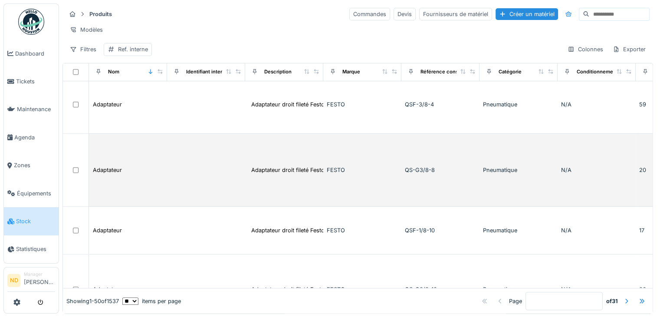
scroll to position [1084, 0]
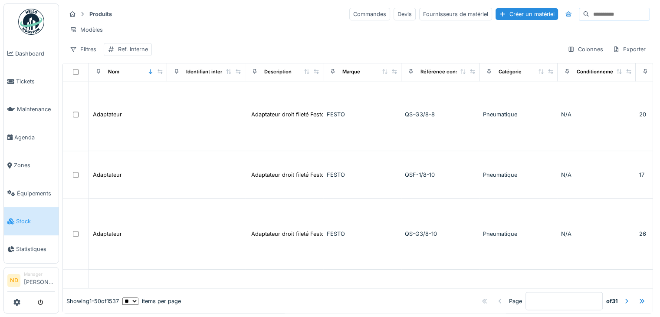
click at [589, 12] on input at bounding box center [619, 14] width 60 height 12
click at [142, 53] on div "Ref. interne" at bounding box center [133, 49] width 30 height 8
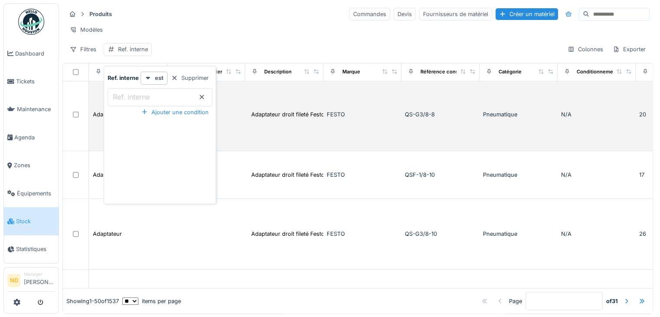
click at [394, 147] on td "FESTO" at bounding box center [362, 114] width 78 height 73
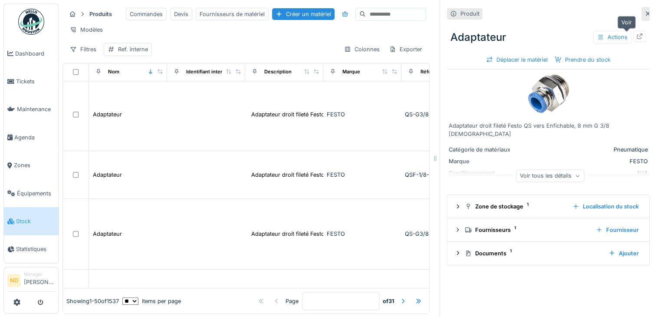
click at [636, 36] on icon at bounding box center [639, 36] width 7 height 6
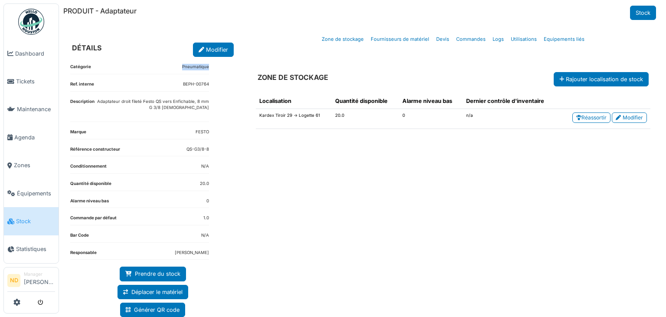
drag, startPoint x: 180, startPoint y: 66, endPoint x: 215, endPoint y: 63, distance: 34.9
click at [215, 63] on div "Catégorie Pneumatique Ref. interne BEPH-00764 Description Adaptateur droit file…" at bounding box center [152, 217] width 179 height 321
drag, startPoint x: 180, startPoint y: 85, endPoint x: 213, endPoint y: 85, distance: 33.4
click at [213, 85] on div "Catégorie Pneumatique Ref. interne BEPH-00764 Description Adaptateur droit file…" at bounding box center [152, 217] width 179 height 321
drag, startPoint x: 94, startPoint y: 103, endPoint x: 183, endPoint y: 112, distance: 89.4
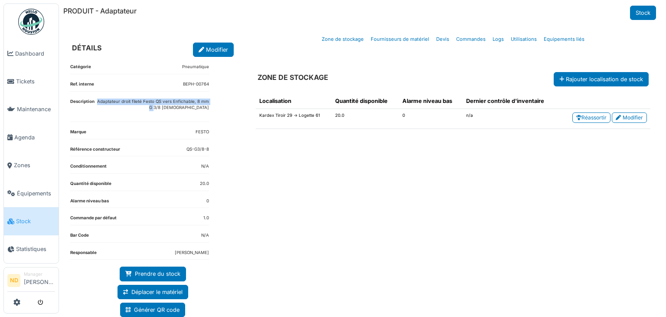
click at [183, 112] on dd "Adaptateur droit fileté Festo QS vers Enfichable, 8 mm G 3/8 Mâle" at bounding box center [152, 108] width 115 height 20
drag, startPoint x: 199, startPoint y: 131, endPoint x: 210, endPoint y: 132, distance: 11.7
click at [210, 132] on div "Catégorie Pneumatique Ref. interne BEPH-00764 Description Adaptateur droit file…" at bounding box center [152, 217] width 179 height 321
drag, startPoint x: 175, startPoint y: 148, endPoint x: 214, endPoint y: 149, distance: 39.0
click at [214, 149] on div "Catégorie Pneumatique Ref. interne BEPH-00764 Description Adaptateur droit file…" at bounding box center [152, 217] width 179 height 321
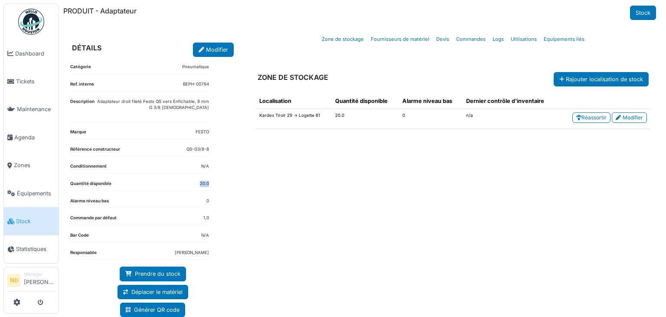
drag, startPoint x: 199, startPoint y: 181, endPoint x: 219, endPoint y: 181, distance: 20.4
click at [219, 181] on div "Catégorie Pneumatique Ref. interne BEPH-00764 Description Adaptateur droit file…" at bounding box center [152, 217] width 179 height 321
drag, startPoint x: 256, startPoint y: 115, endPoint x: 290, endPoint y: 117, distance: 34.3
click at [290, 117] on td "Kardex Tiroir 29 -> Logette 61" at bounding box center [294, 119] width 76 height 20
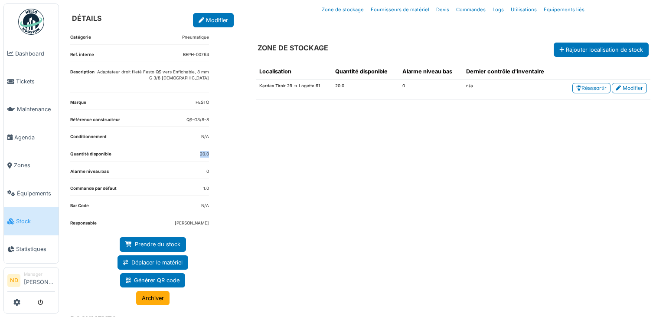
scroll to position [43, 0]
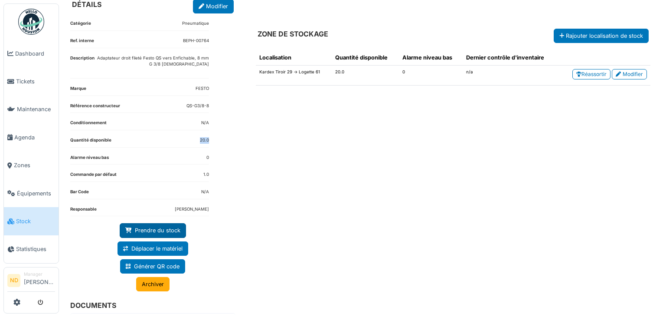
click at [156, 228] on link "Prendre du stock" at bounding box center [153, 230] width 66 height 14
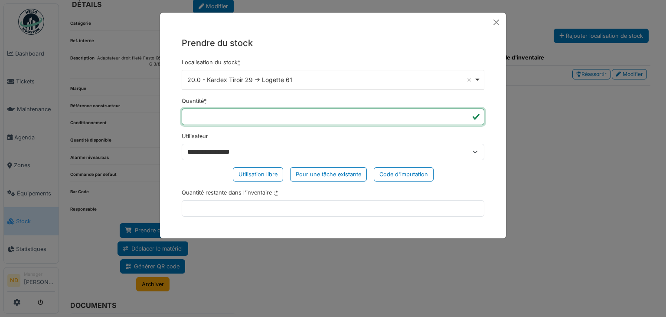
drag, startPoint x: 196, startPoint y: 115, endPoint x: 168, endPoint y: 114, distance: 27.8
click at [168, 114] on div "**********" at bounding box center [333, 130] width 346 height 196
type input "*"
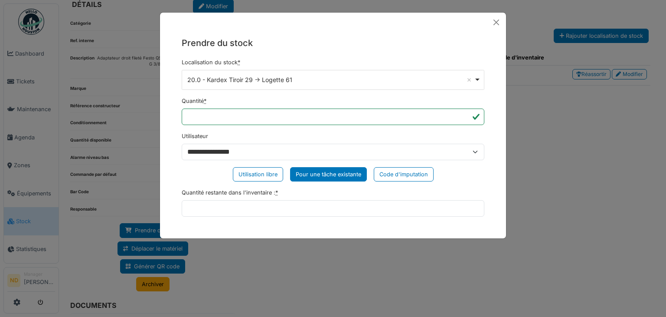
click at [346, 173] on div "Pour une tâche existante" at bounding box center [328, 174] width 77 height 14
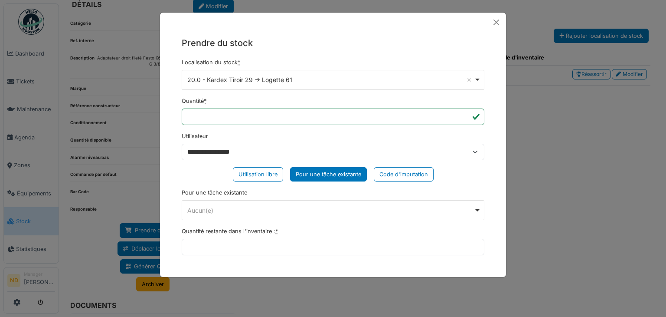
click at [274, 212] on div "Aucun(e) Remove item" at bounding box center [330, 210] width 287 height 9
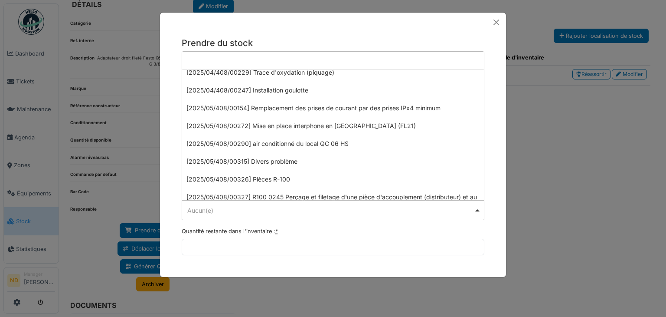
scroll to position [781, 0]
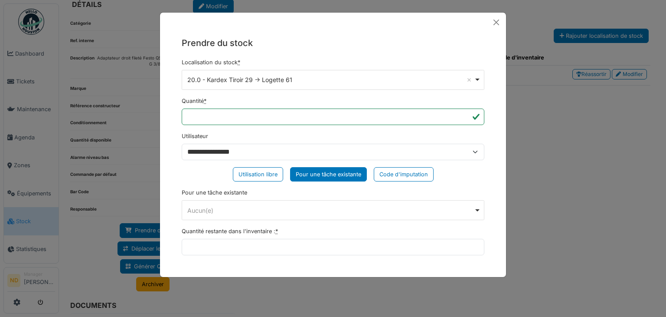
click at [503, 39] on div "**********" at bounding box center [333, 149] width 346 height 235
click at [264, 177] on div "Utilisation libre" at bounding box center [258, 174] width 50 height 14
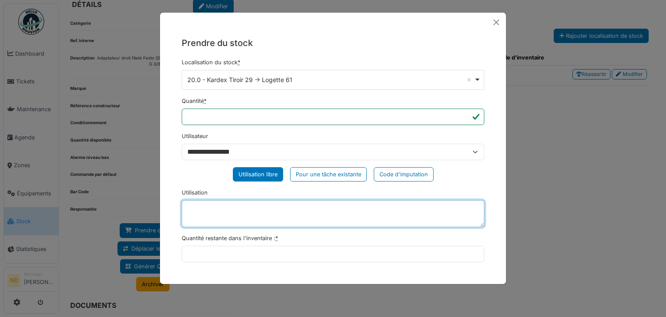
click at [216, 223] on textarea "Utilisation" at bounding box center [333, 213] width 303 height 27
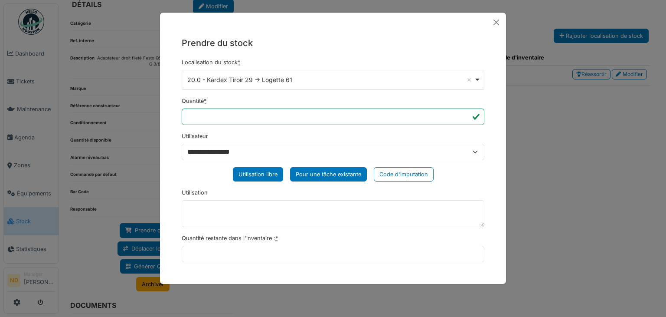
click at [340, 176] on div "Pour une tâche existante" at bounding box center [328, 174] width 77 height 14
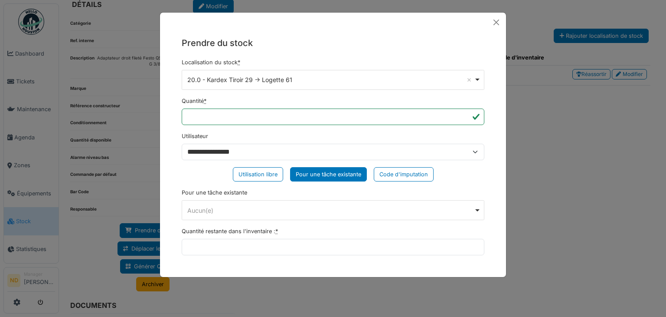
click at [214, 214] on div "Aucun(e) Remove item" at bounding box center [333, 210] width 295 height 13
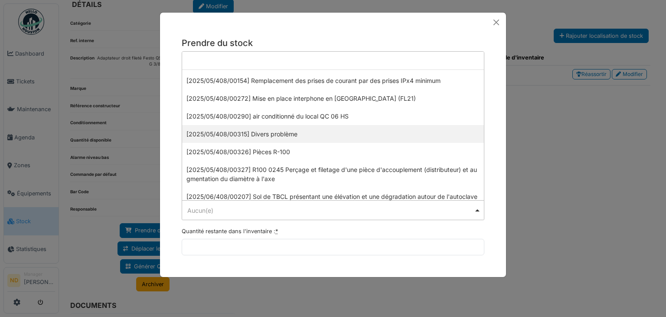
click at [387, 28] on div at bounding box center [333, 23] width 346 height 20
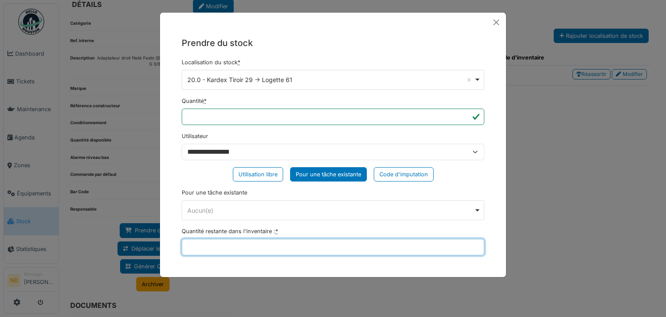
click at [226, 246] on input "Quantité restante dans l'inventaire : *" at bounding box center [333, 247] width 303 height 16
type input "**"
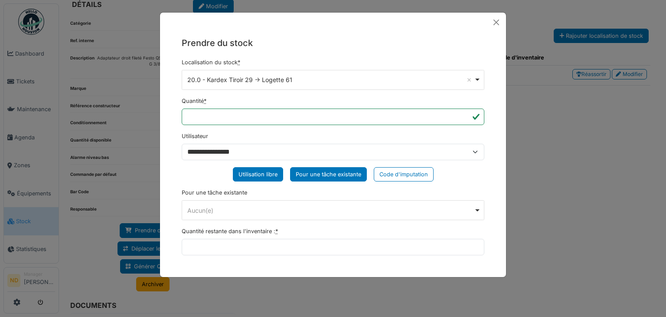
click at [255, 174] on div "Utilisation libre" at bounding box center [258, 174] width 50 height 14
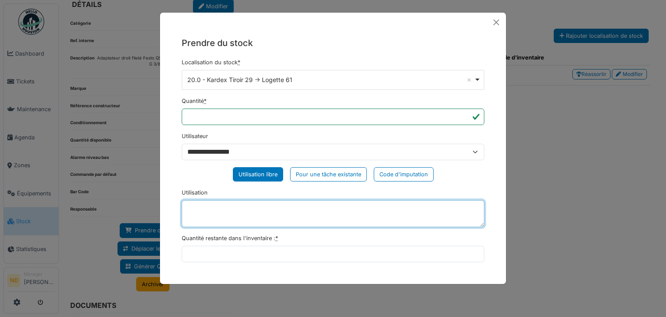
click at [439, 209] on textarea "Utilisation" at bounding box center [333, 213] width 303 height 27
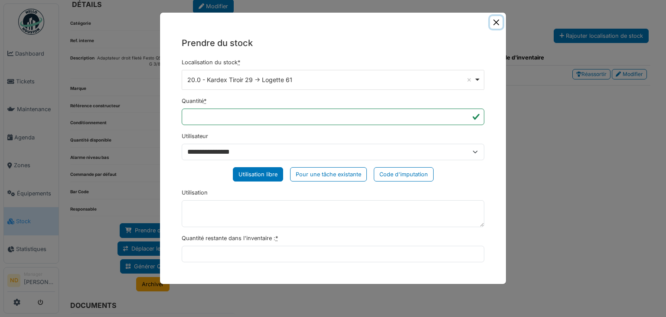
click at [496, 24] on button "Close" at bounding box center [496, 22] width 13 height 13
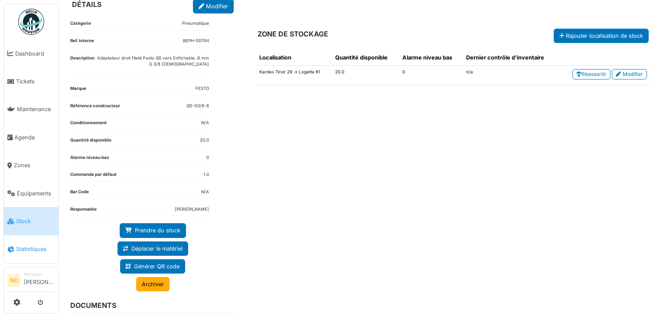
click at [19, 249] on link "Statistiques" at bounding box center [31, 249] width 55 height 28
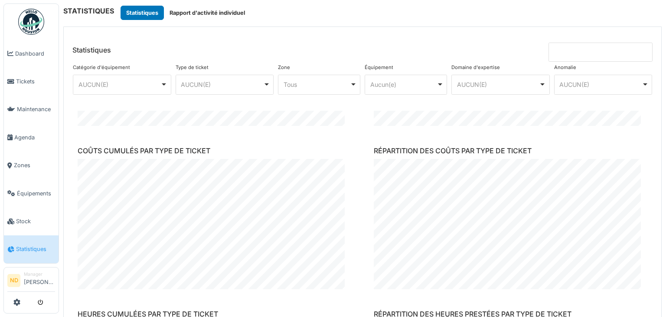
scroll to position [694, 0]
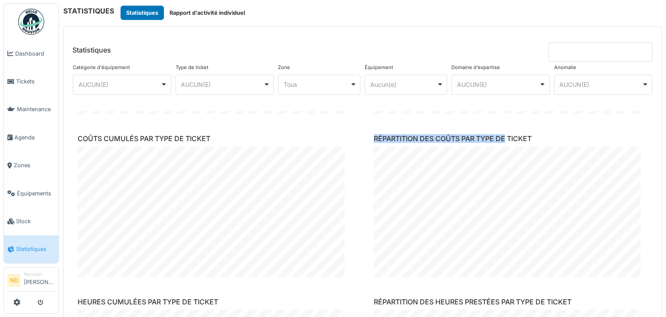
drag, startPoint x: 375, startPoint y: 139, endPoint x: 501, endPoint y: 144, distance: 126.8
click at [501, 144] on div "RÉPARTITION DES COÛTS PAR TYPE DE TICKET" at bounding box center [511, 206] width 288 height 156
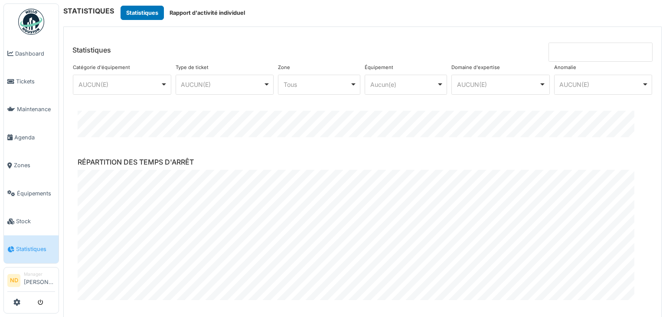
scroll to position [163, 0]
click at [33, 18] on img at bounding box center [31, 22] width 26 height 26
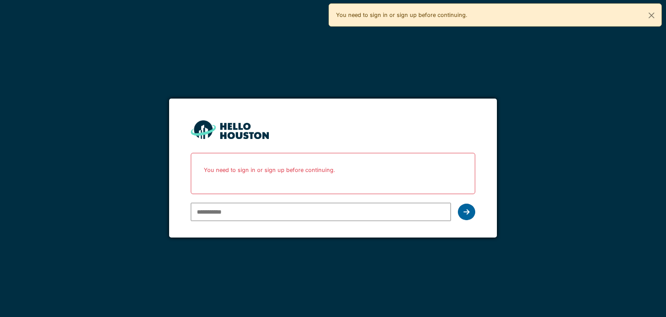
type input "**********"
click at [467, 214] on icon at bounding box center [467, 211] width 6 height 7
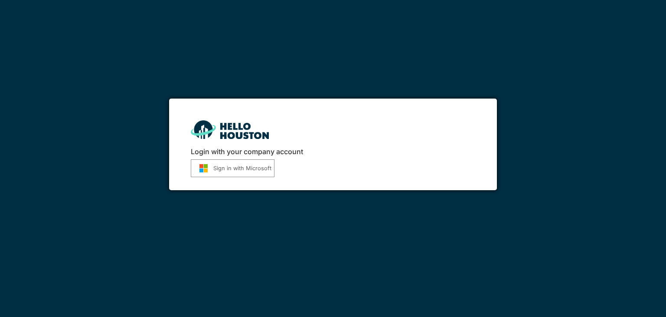
click at [226, 173] on button "Sign in with Microsoft" at bounding box center [233, 168] width 84 height 18
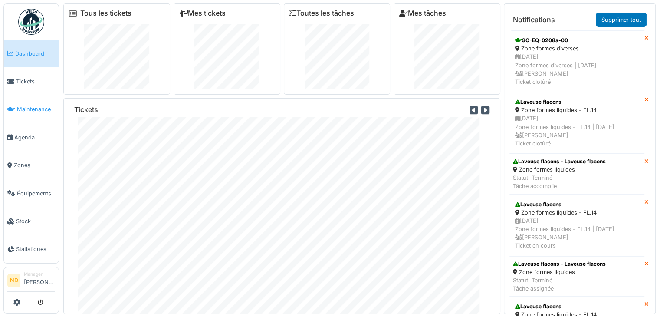
click at [29, 113] on link "Maintenance" at bounding box center [31, 109] width 55 height 28
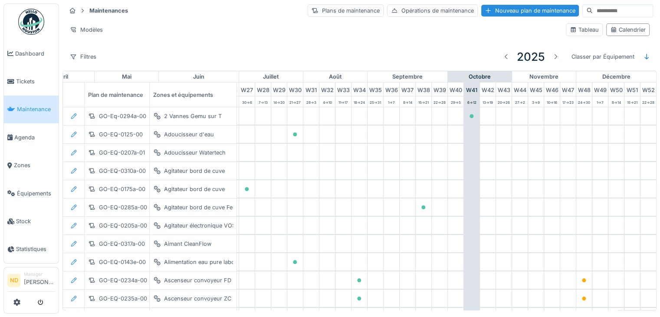
click at [619, 9] on input at bounding box center [623, 11] width 60 height 12
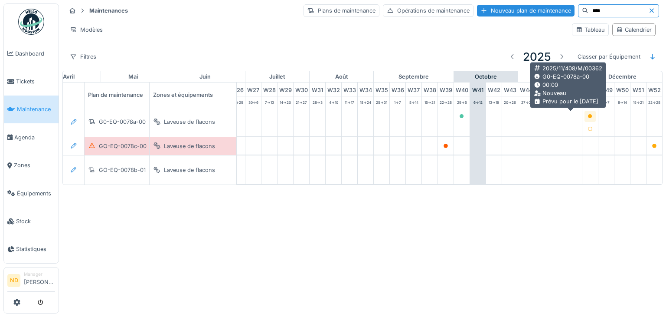
type input "****"
click at [588, 117] on icon at bounding box center [590, 116] width 4 height 4
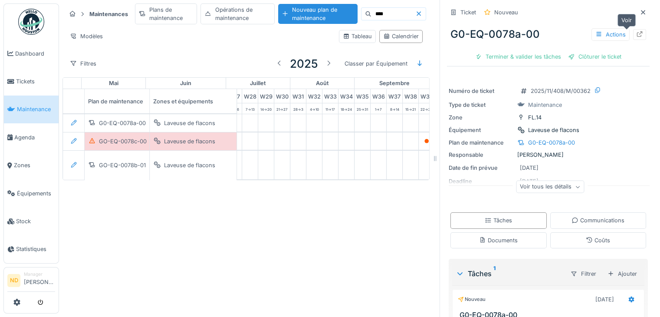
click at [636, 38] on div at bounding box center [639, 34] width 7 height 8
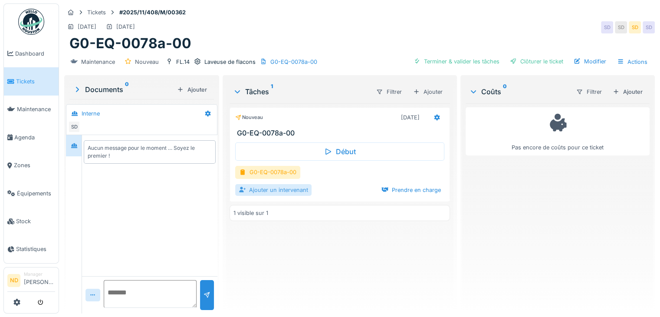
click at [288, 190] on div "Ajouter un intervenant" at bounding box center [273, 190] width 76 height 12
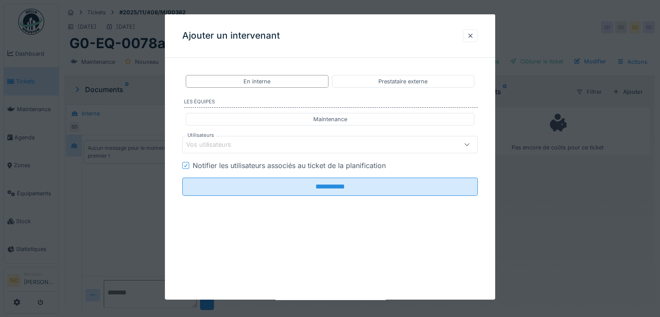
click at [346, 141] on div "Vos utilisateurs" at bounding box center [312, 145] width 252 height 10
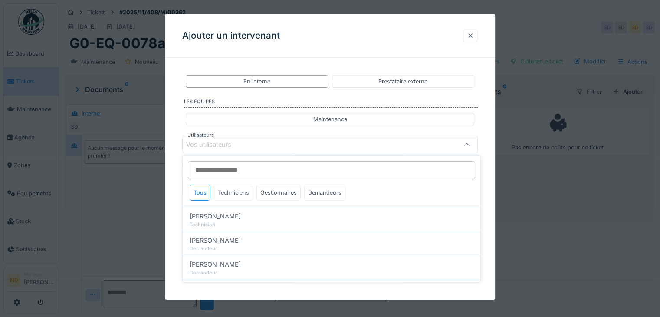
click at [247, 192] on div "Techniciens" at bounding box center [233, 192] width 39 height 16
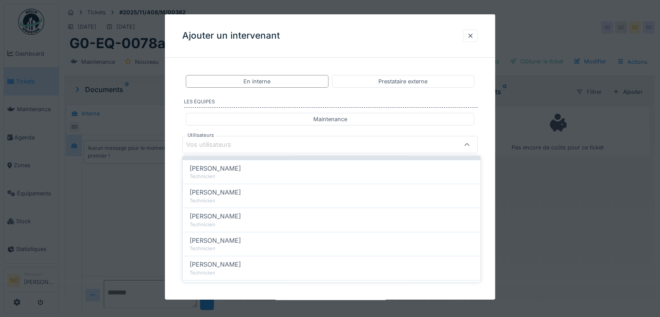
scroll to position [87, 0]
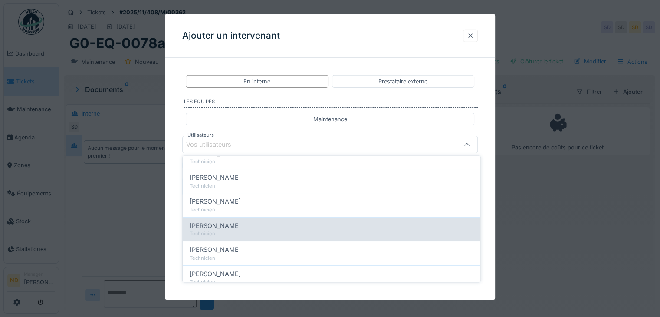
click at [223, 230] on div "Technicien" at bounding box center [332, 233] width 284 height 7
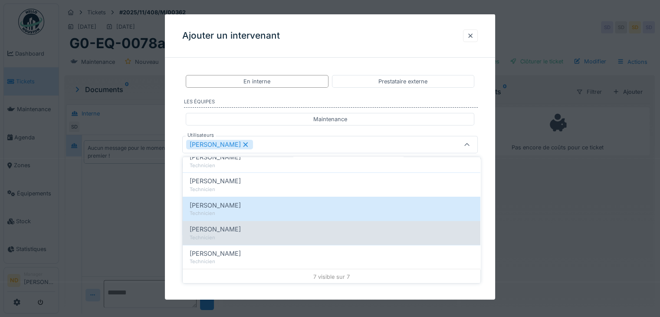
scroll to position [7, 0]
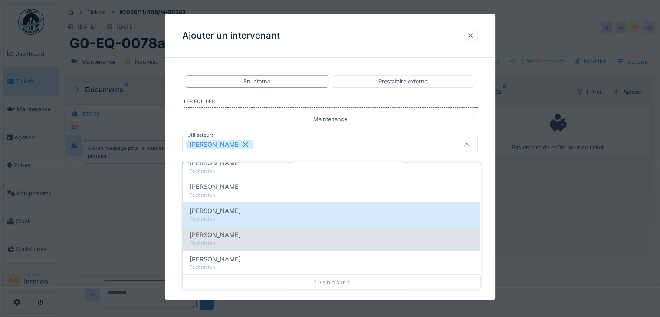
click at [226, 230] on span "Mohamed Delmaki" at bounding box center [215, 235] width 51 height 10
type input "**********"
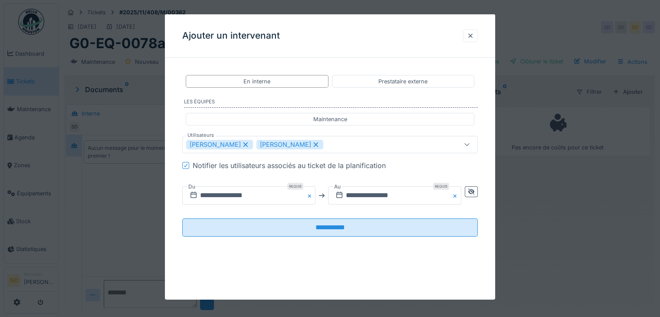
click at [176, 122] on div "**********" at bounding box center [330, 163] width 330 height 196
click at [276, 198] on input "**********" at bounding box center [248, 195] width 133 height 18
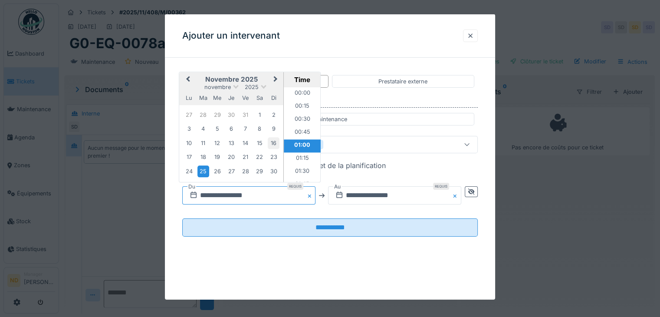
scroll to position [11, 0]
click at [257, 115] on div "1" at bounding box center [260, 115] width 12 height 12
click at [231, 271] on div "**********" at bounding box center [330, 156] width 330 height 285
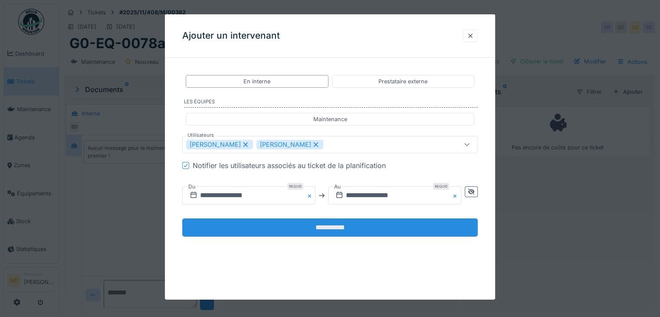
click at [375, 228] on input "**********" at bounding box center [329, 227] width 295 height 18
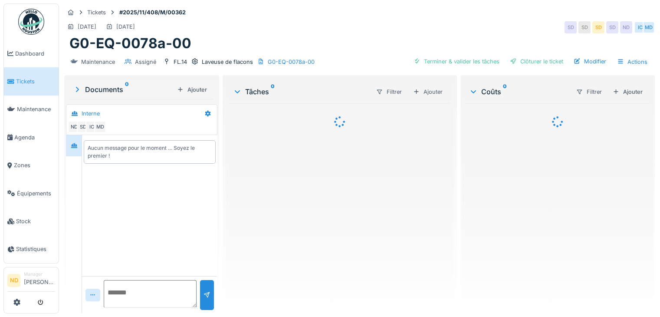
scroll to position [7, 0]
